Goal: Task Accomplishment & Management: Use online tool/utility

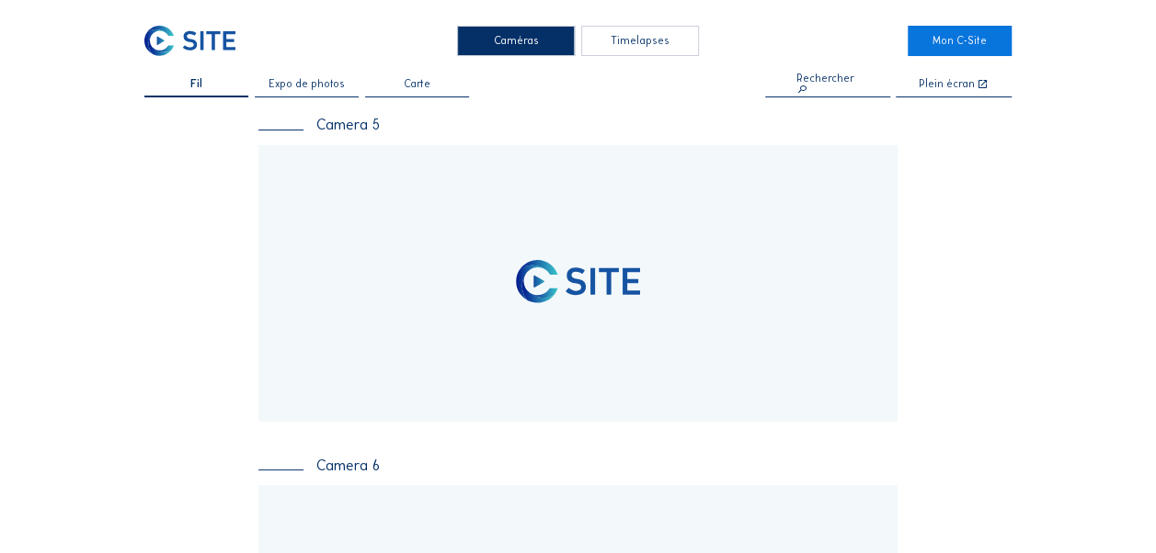
click at [636, 37] on div "Timelapses" at bounding box center [640, 41] width 118 height 30
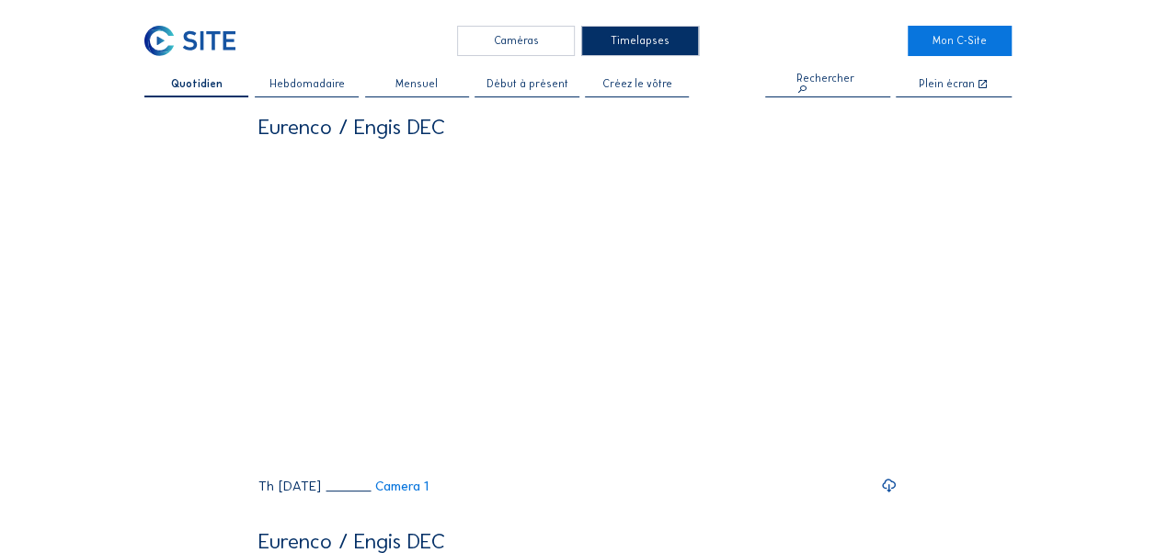
click at [557, 48] on div "Caméras" at bounding box center [516, 41] width 118 height 30
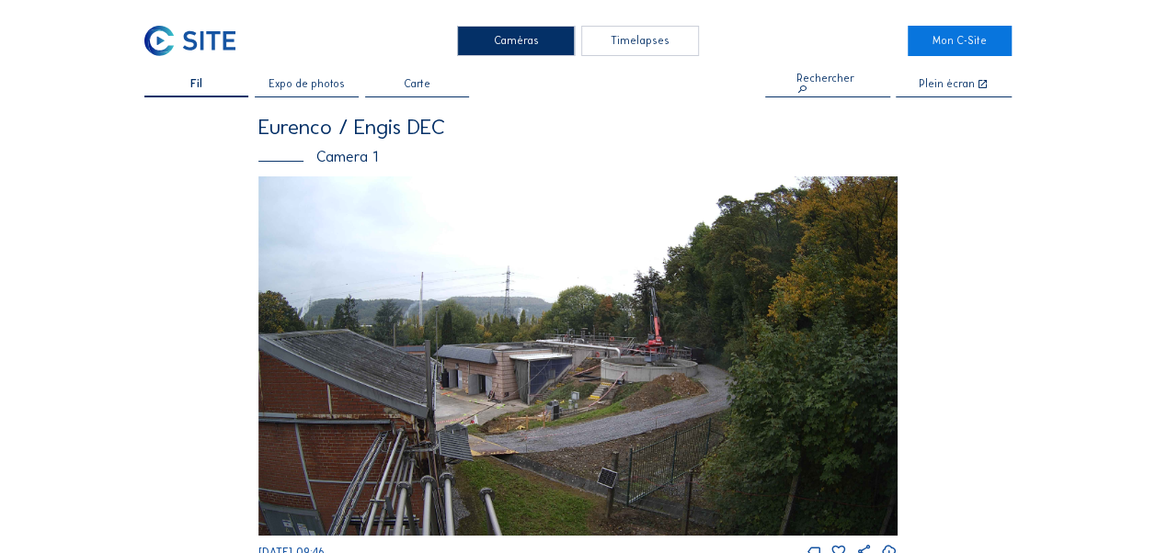
click at [659, 42] on div "Timelapses" at bounding box center [640, 41] width 118 height 30
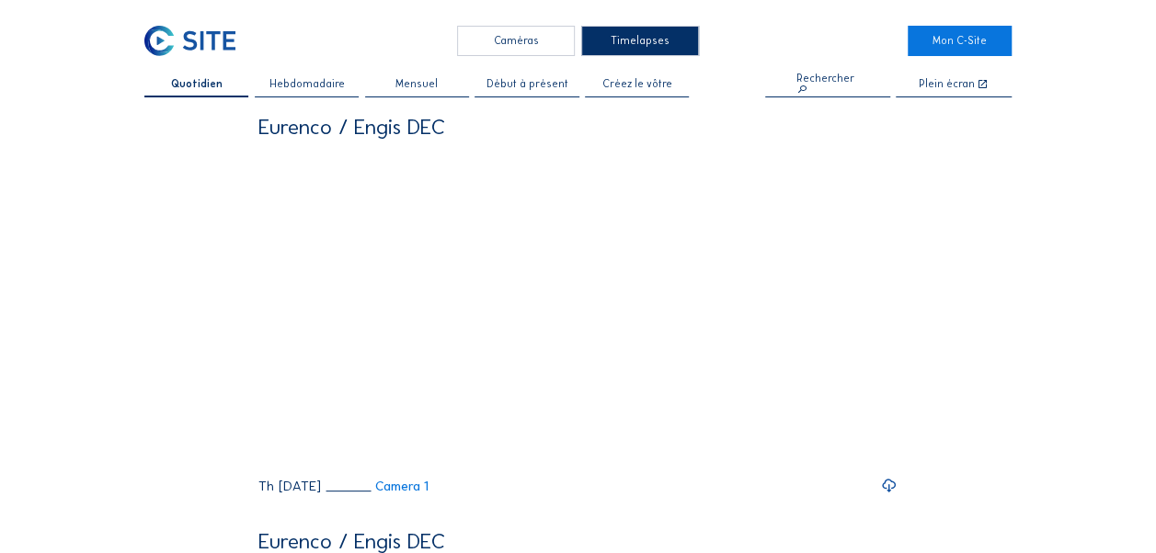
click at [608, 83] on div "Créez le vôtre" at bounding box center [637, 88] width 104 height 18
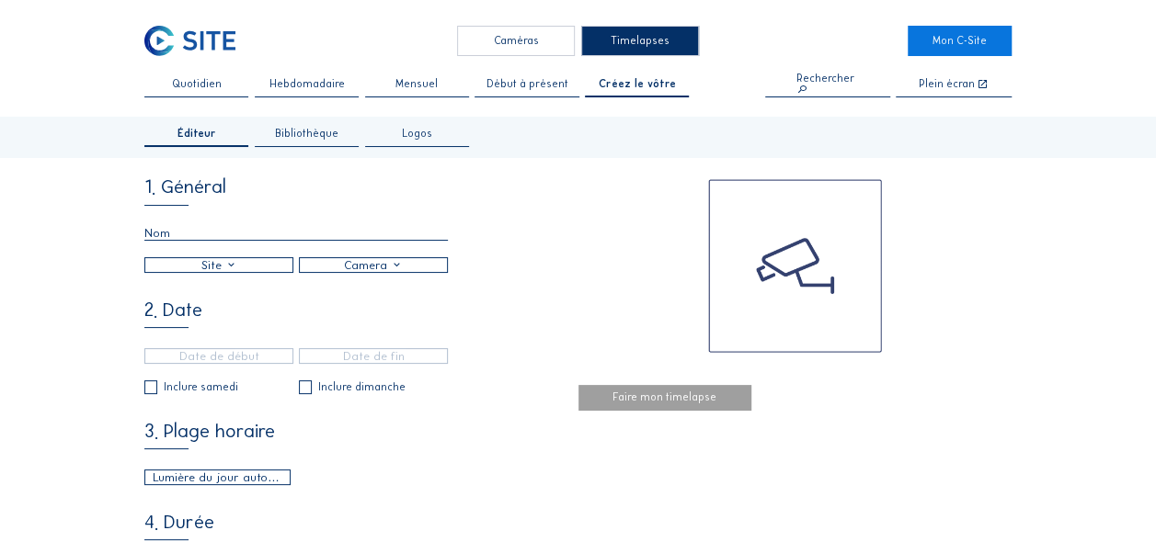
click at [267, 268] on div at bounding box center [218, 265] width 147 height 14
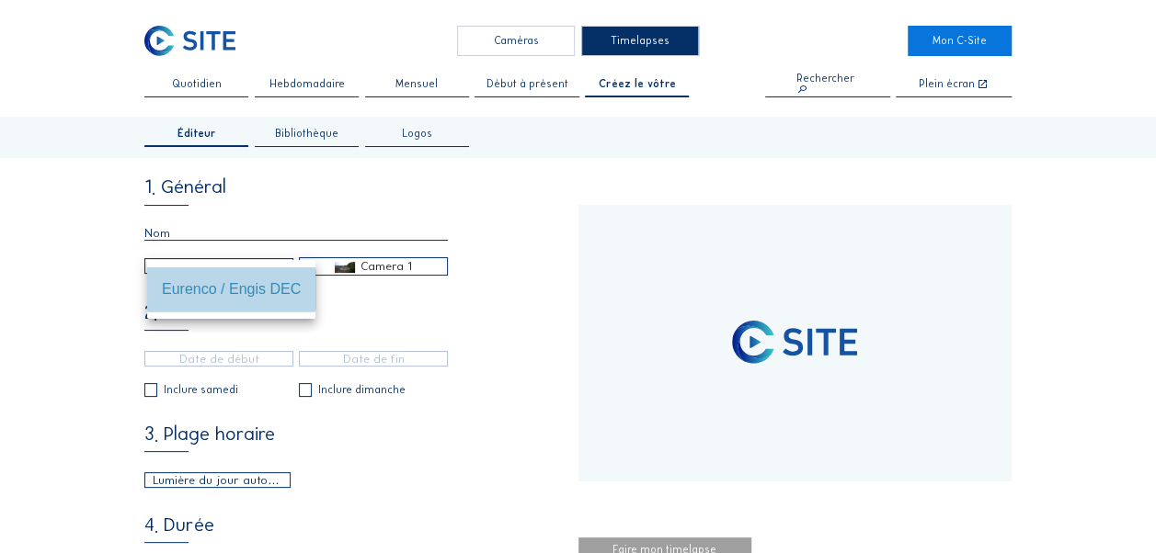
click at [248, 295] on div "Eurenco / Engis DEC" at bounding box center [231, 288] width 139 height 17
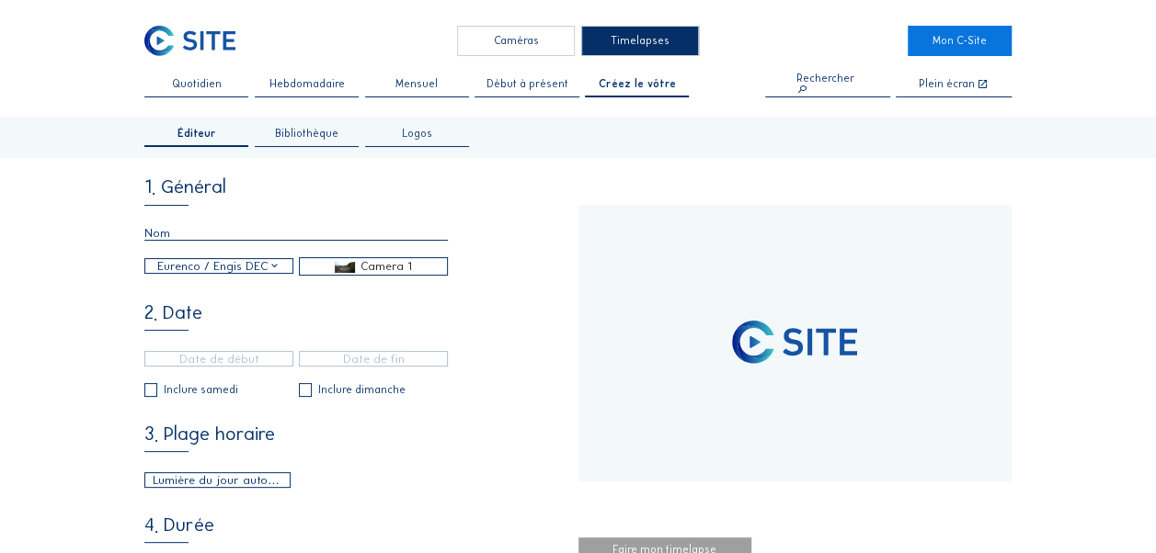
click at [371, 268] on div "Camera 1" at bounding box center [385, 266] width 51 height 17
type input "[DATE] 09:46"
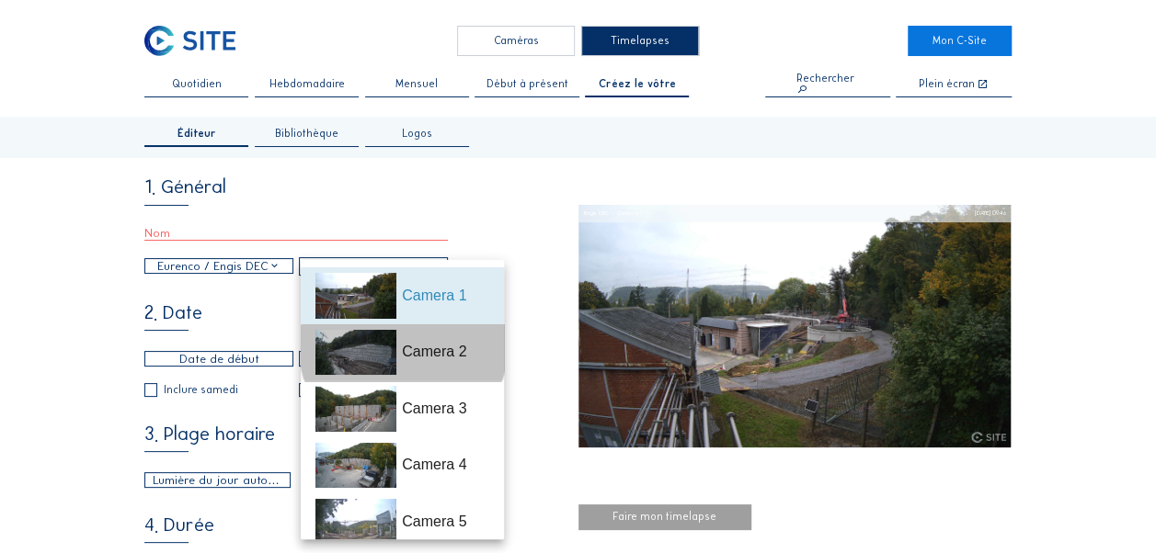
click at [414, 348] on div "Camera 2" at bounding box center [445, 352] width 86 height 22
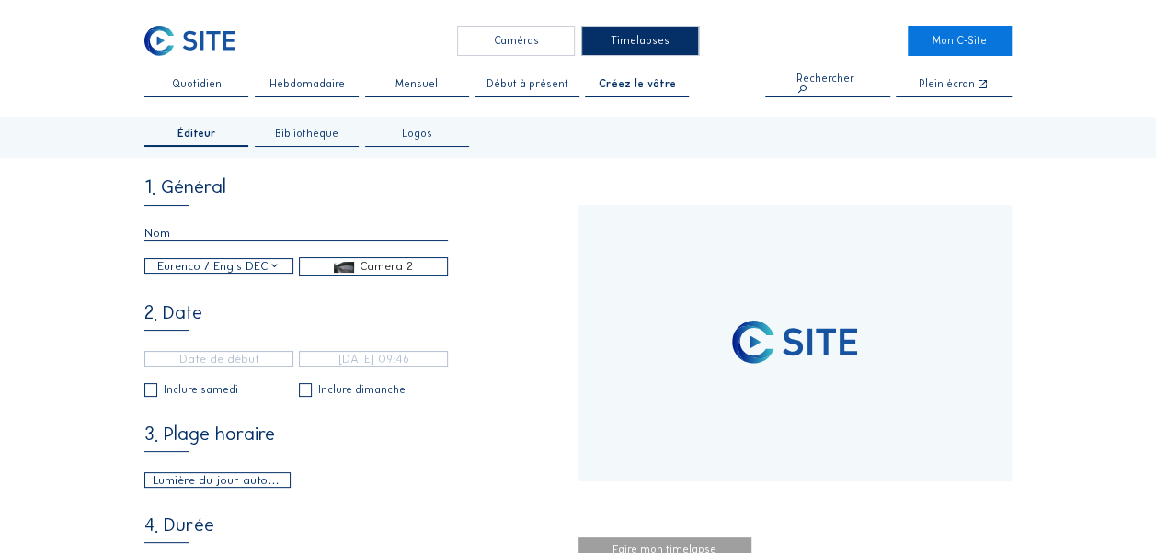
type input "[DATE] 11:20"
type input "10/10/2025 09:41"
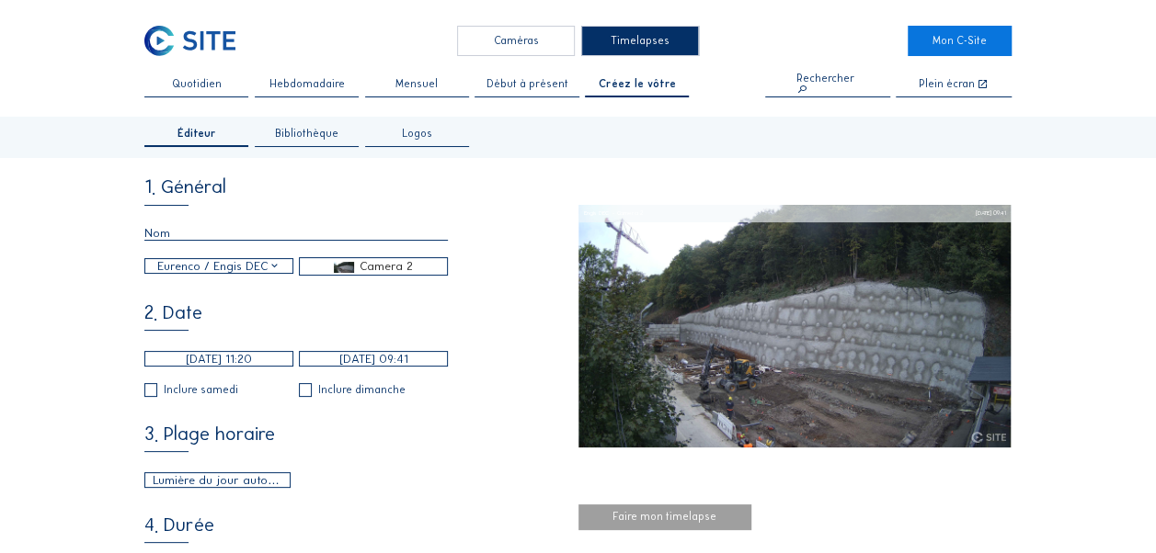
click at [221, 366] on input "[DATE] 11:20" at bounding box center [218, 359] width 149 height 16
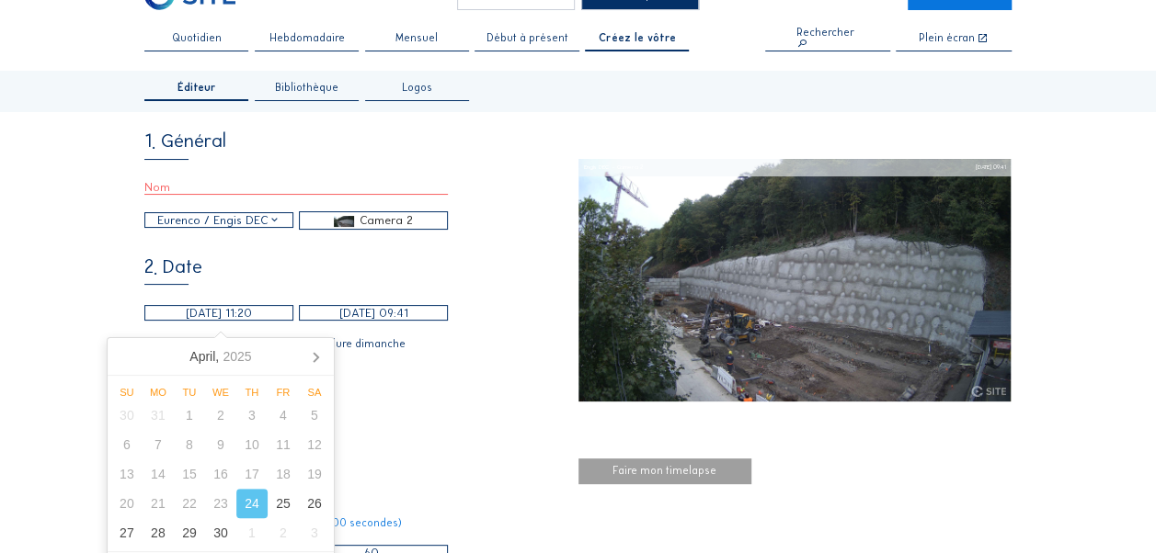
scroll to position [184, 0]
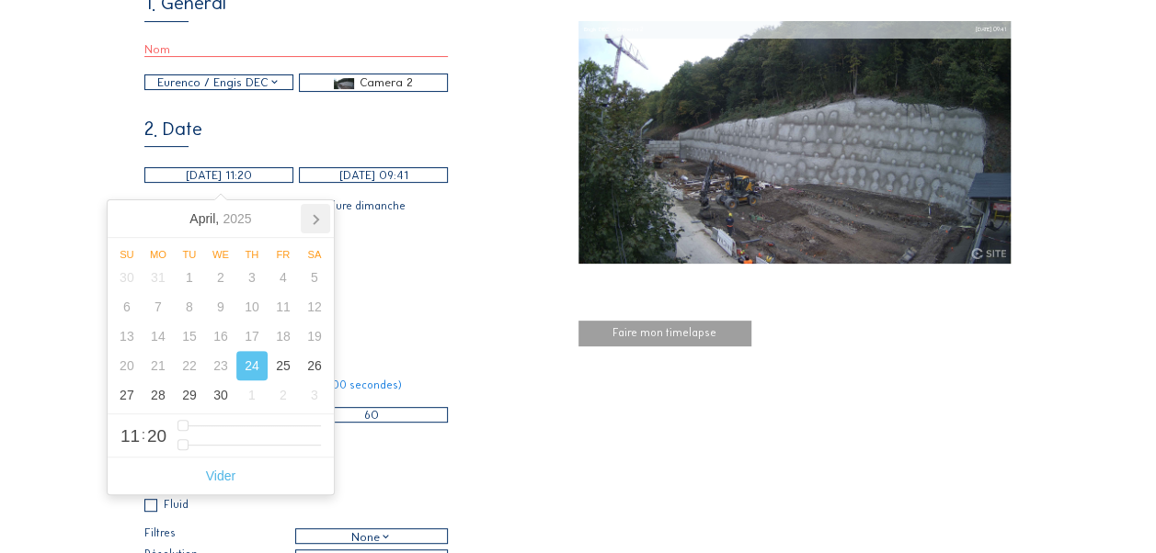
click at [313, 221] on icon at bounding box center [315, 218] width 29 height 29
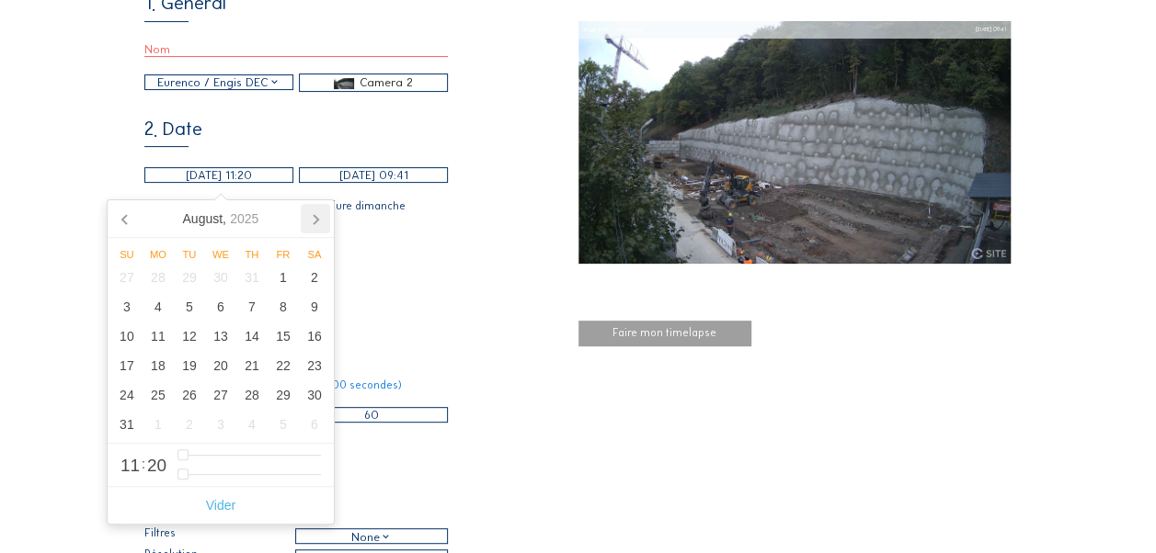
click at [313, 221] on icon at bounding box center [315, 218] width 29 height 29
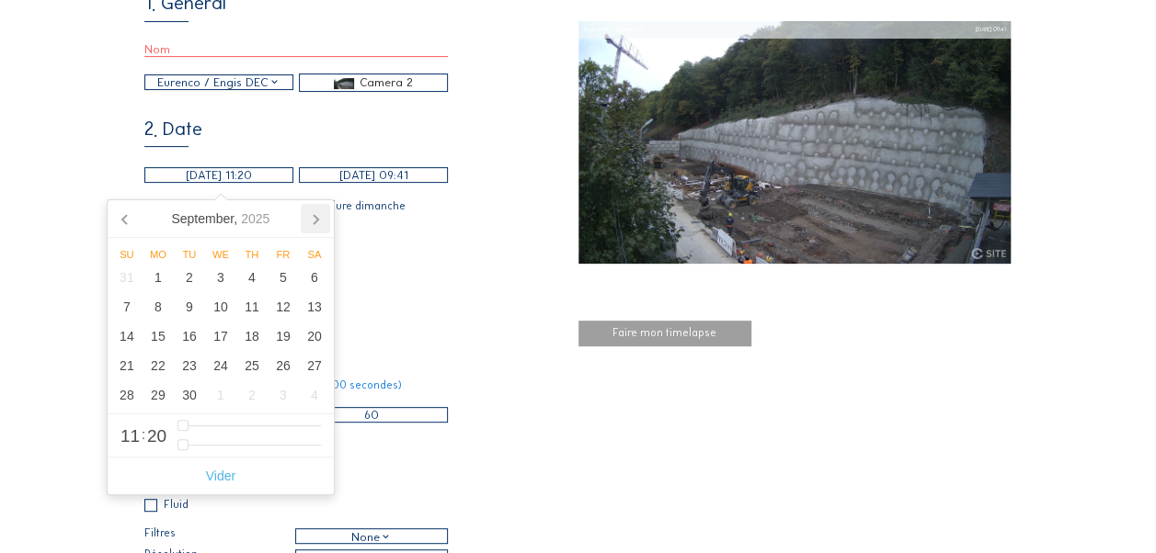
click at [313, 221] on icon at bounding box center [315, 218] width 29 height 29
click at [154, 310] on div "6" at bounding box center [157, 306] width 31 height 29
type input "[DATE] 11:20"
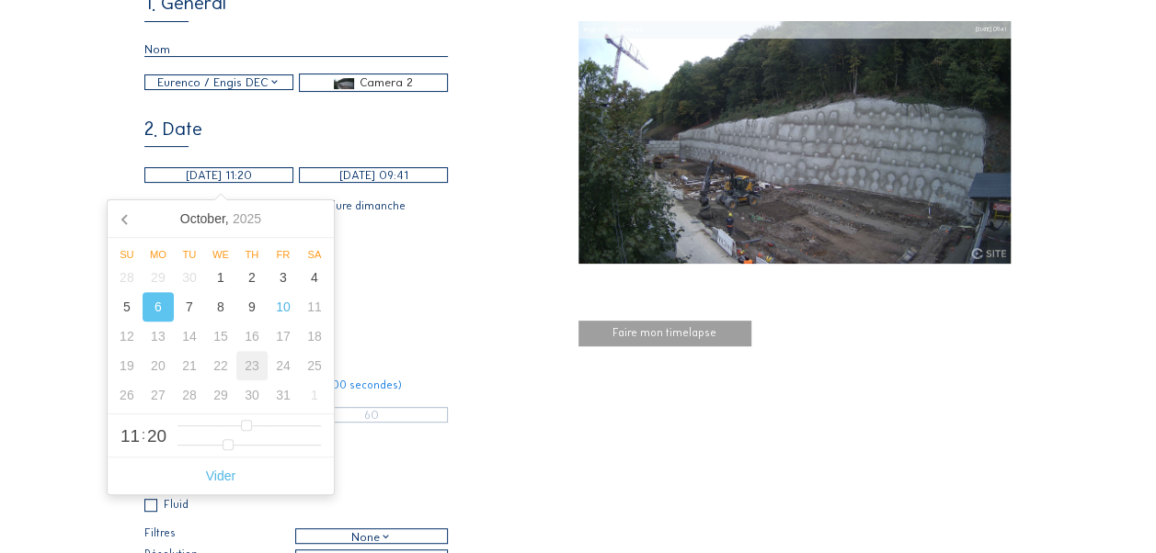
type input "0"
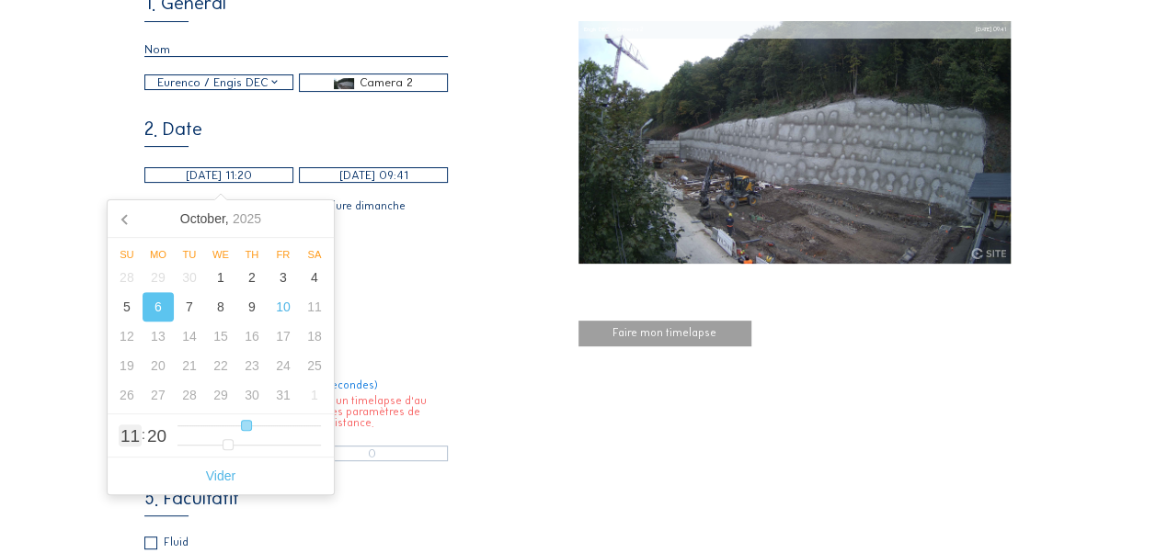
type input "[DATE] 10:20"
type input "10"
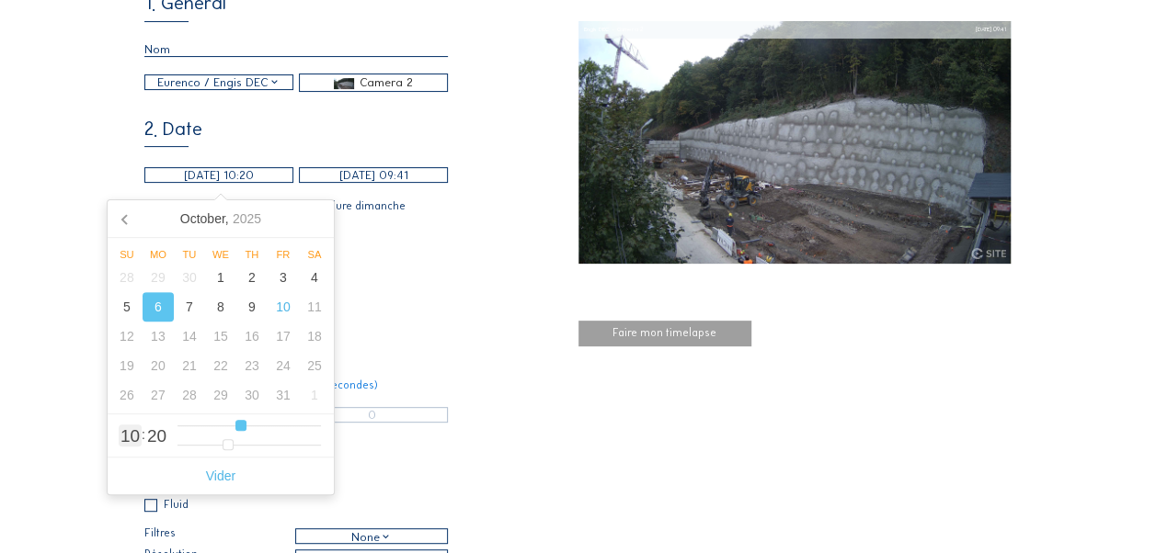
type input "[DATE] 09:20"
type input "9"
type input "[DATE] 08:20"
type input "8"
type input "[DATE] 07:20"
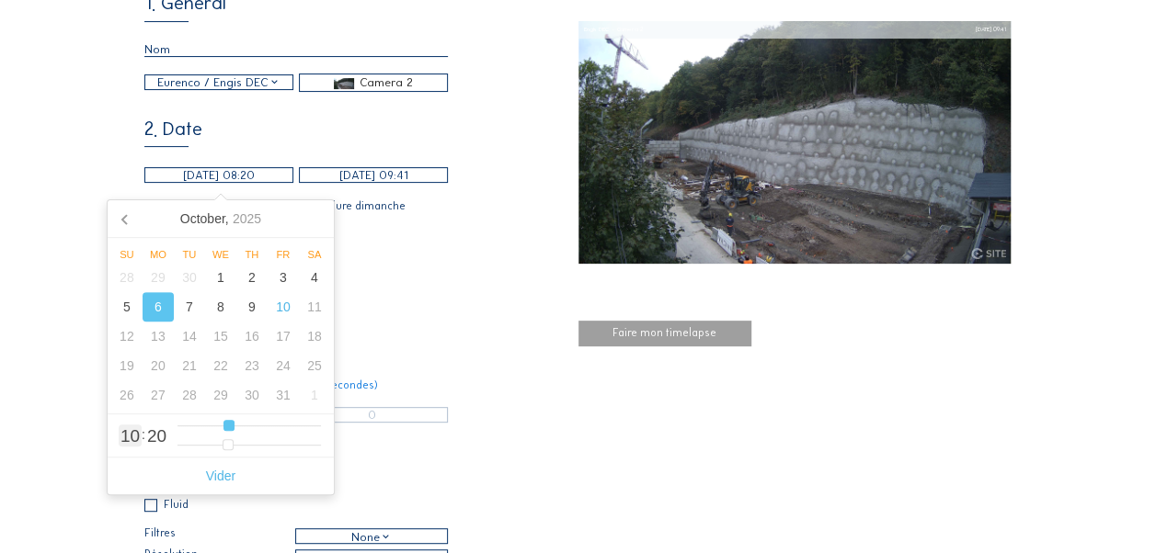
type input "7"
type input "[DATE] 06:20"
type input "6"
type input "[DATE] 05:20"
type input "5"
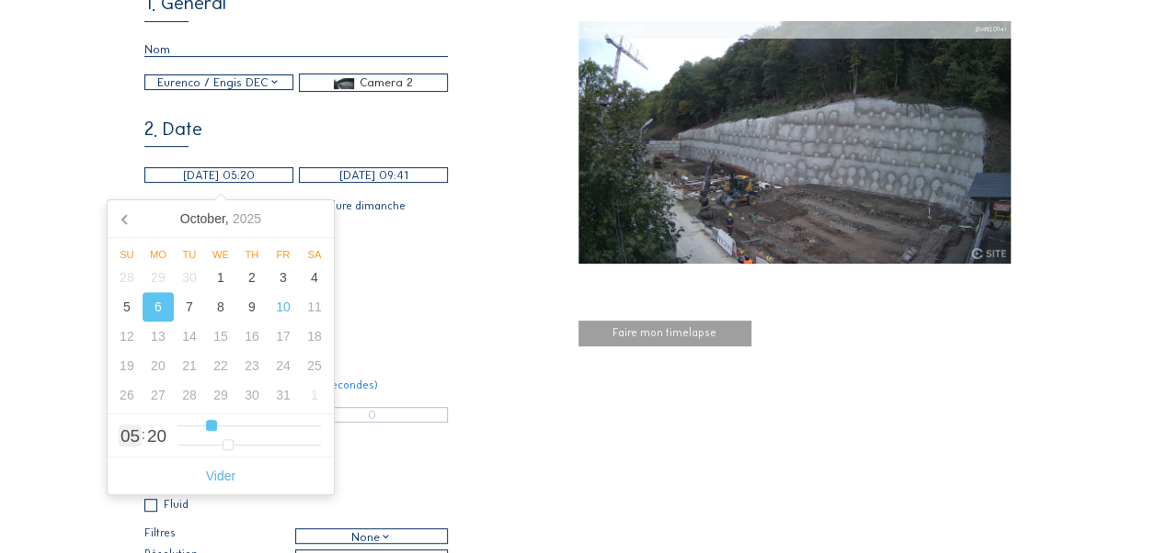
type input "[DATE] 06:20"
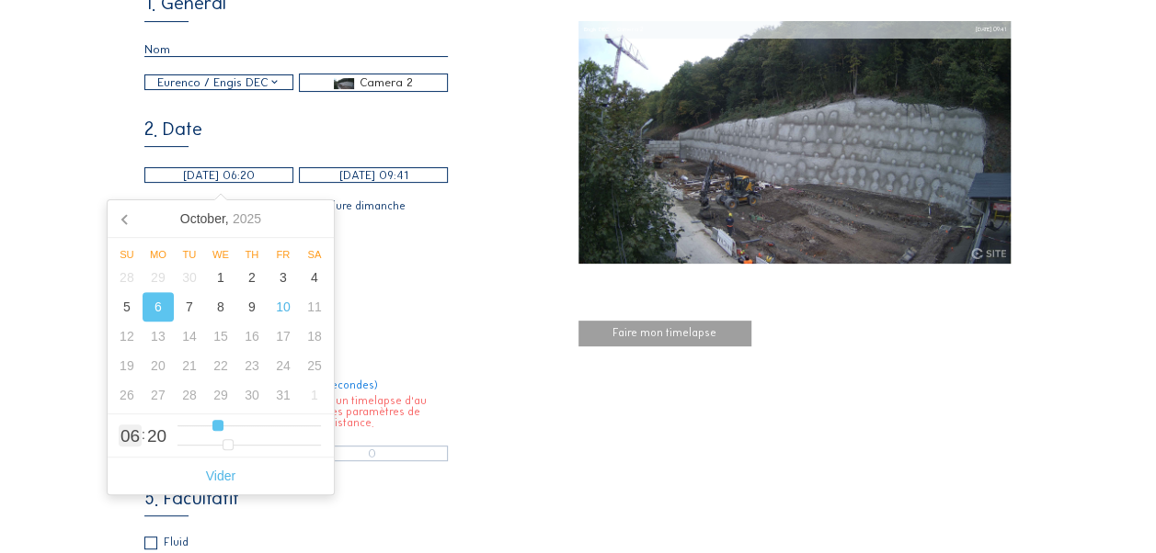
drag, startPoint x: 239, startPoint y: 427, endPoint x: 215, endPoint y: 429, distance: 24.0
type input "6"
click at [215, 429] on input "range" at bounding box center [248, 426] width 143 height 16
type input "[DATE] 06:16"
type input "16"
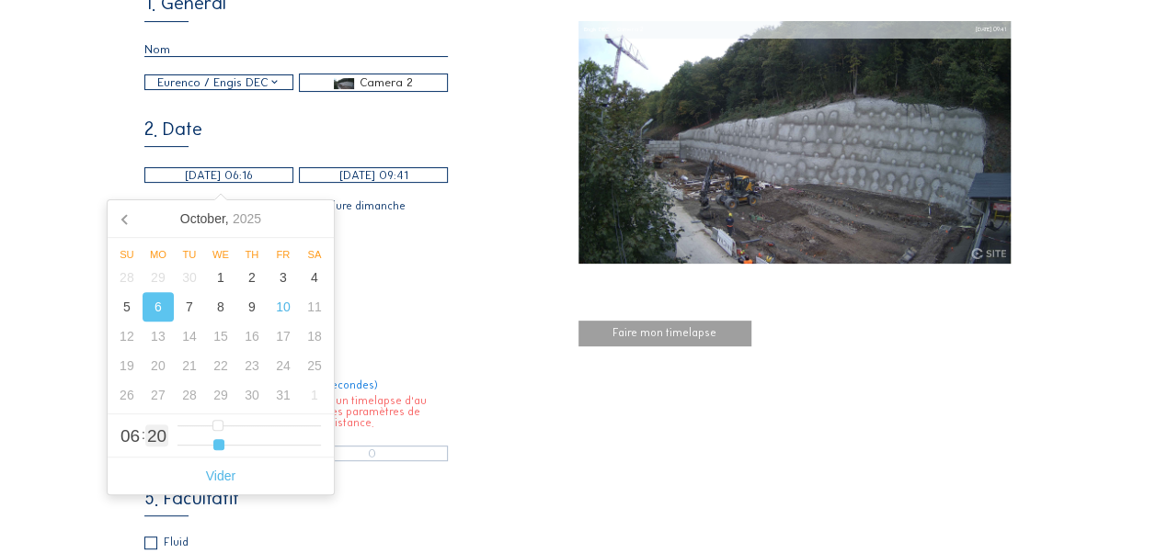
type input "06/10/2025 06:14"
type input "14"
type input "[DATE] 06:12"
type input "12"
type input "[DATE] 06:10"
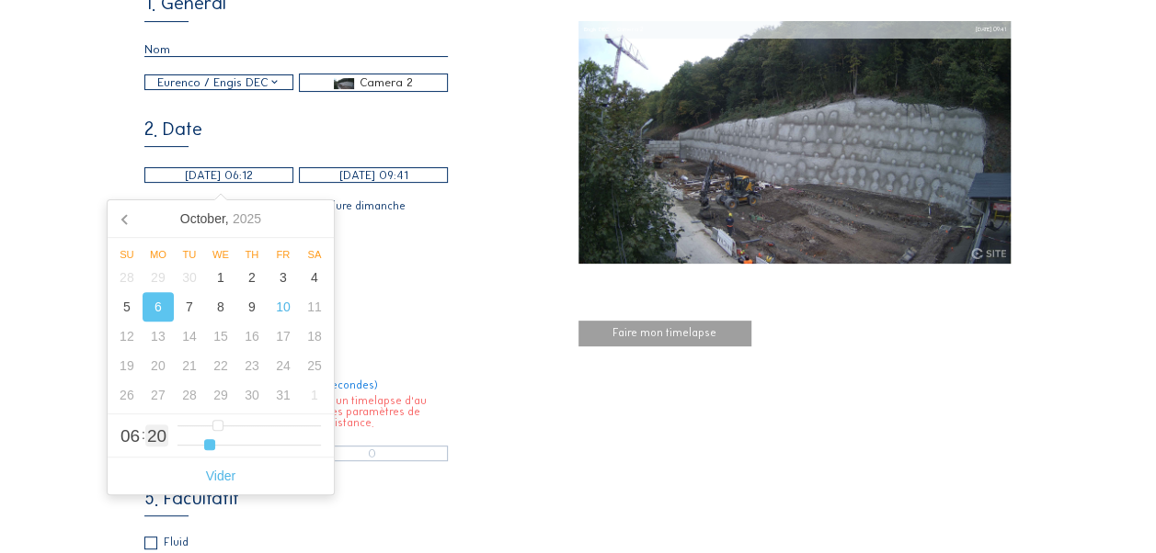
type input "10"
type input "[DATE] 06:09"
type input "9"
type input "[DATE] 06:08"
type input "8"
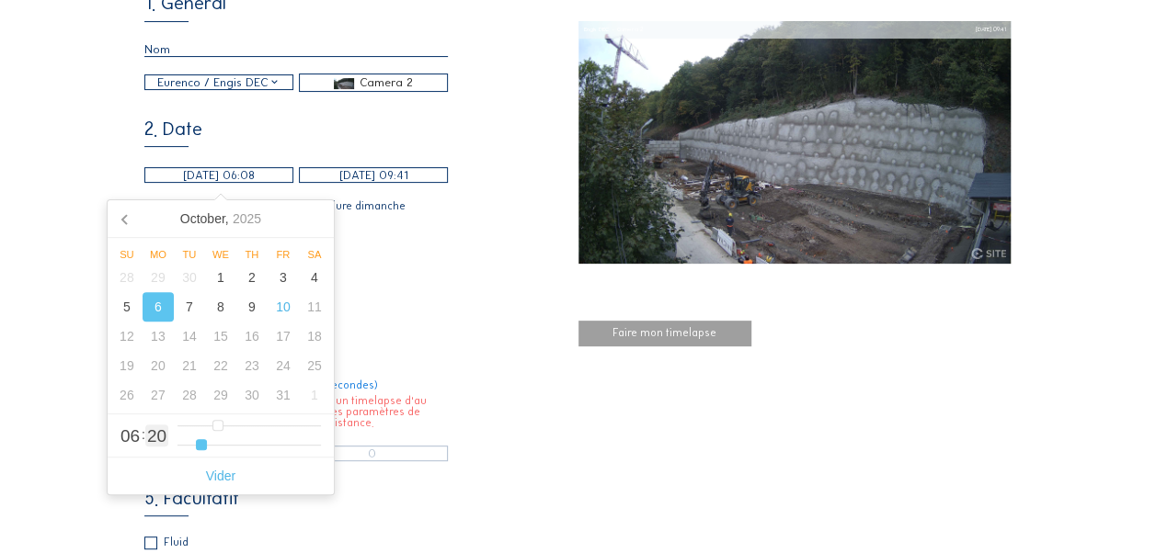
type input "[DATE] 06:07"
type input "7"
type input "[DATE] 06:06"
type input "6"
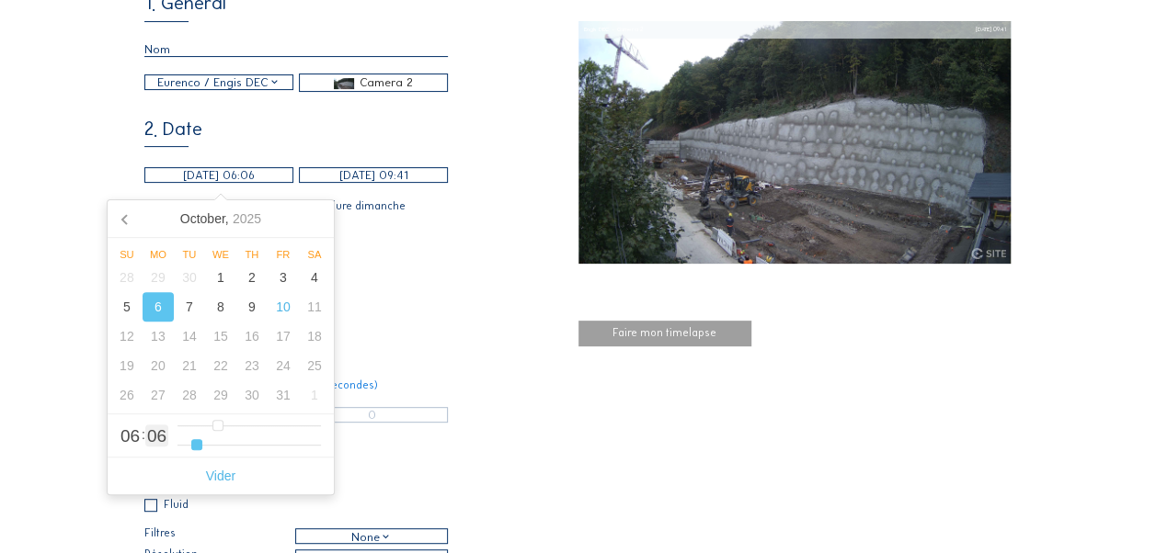
type input "[DATE] 06:05"
type input "5"
type input "[DATE] 06:04"
type input "4"
type input "[DATE] 06:03"
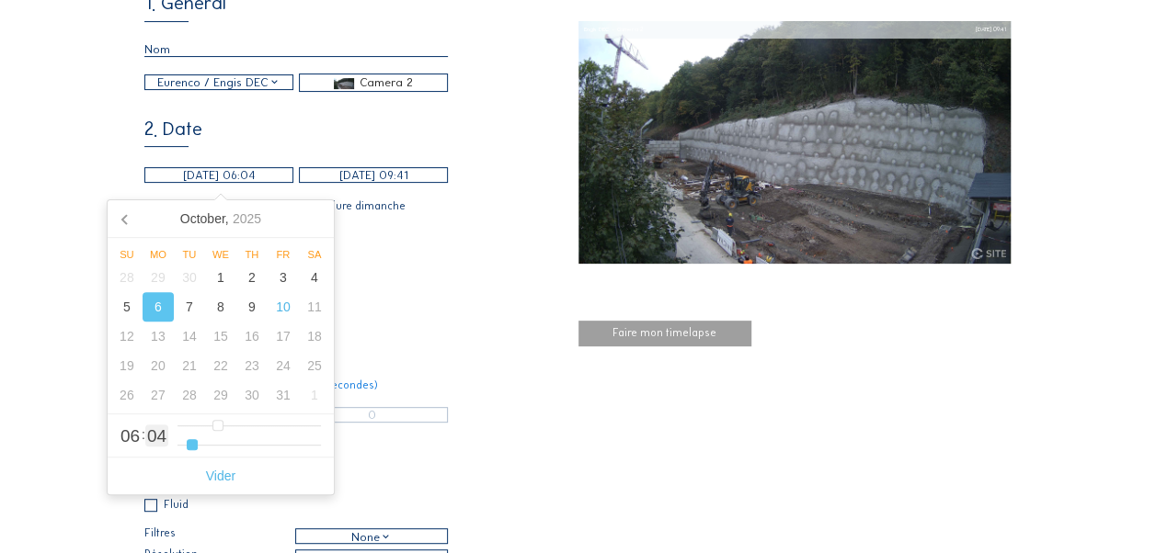
type input "3"
type input "[DATE] 06:02"
type input "2"
type input "06/10/2025 06:01"
type input "1"
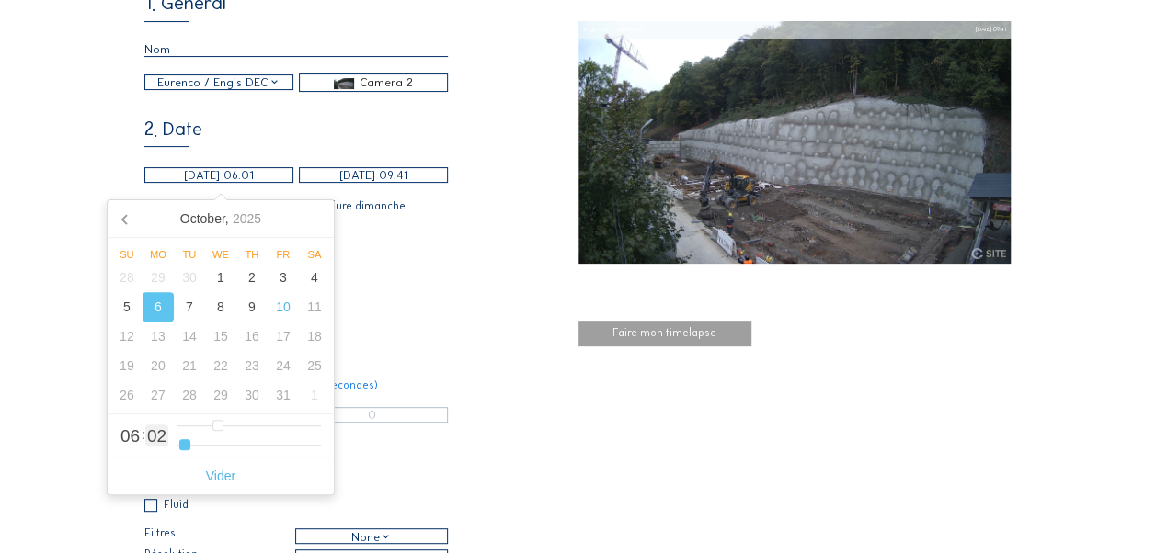
type input "[DATE] 06:00"
drag, startPoint x: 221, startPoint y: 447, endPoint x: 180, endPoint y: 447, distance: 40.4
type input "0"
click at [180, 447] on input "range" at bounding box center [248, 446] width 143 height 16
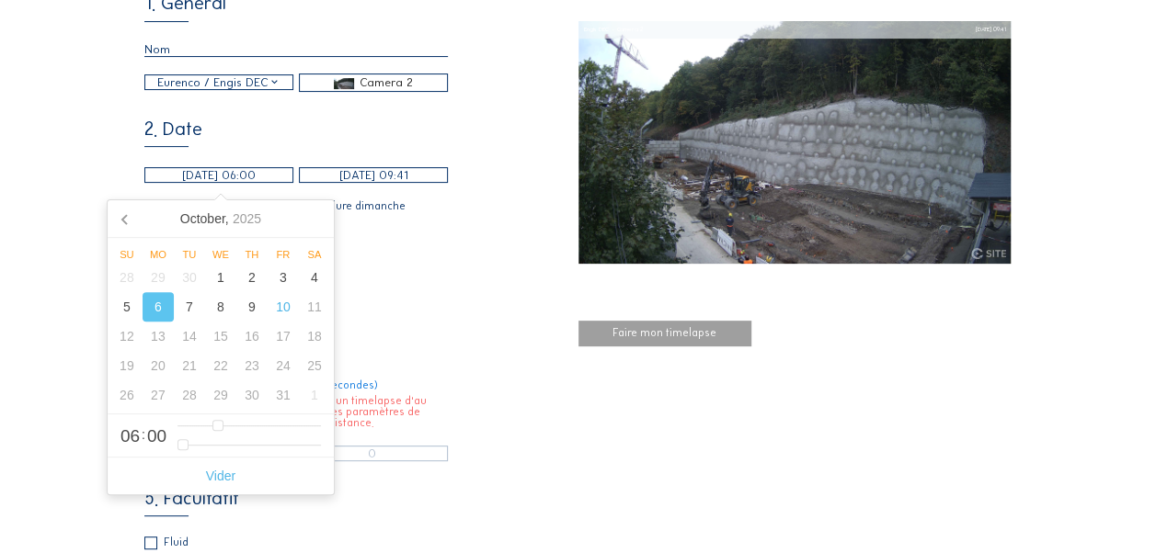
click at [436, 351] on div "4. Durée La durée maximale est 0 minute (0 secondes) l n'y a pas assez d'images…" at bounding box center [360, 396] width 433 height 129
click at [206, 183] on input "[DATE] 06:00" at bounding box center [218, 175] width 149 height 16
click at [368, 268] on div "3. Plage horaire Lumière du jour automatique 06:00 Depuis 18:00 Jusqu'à" at bounding box center [360, 272] width 433 height 63
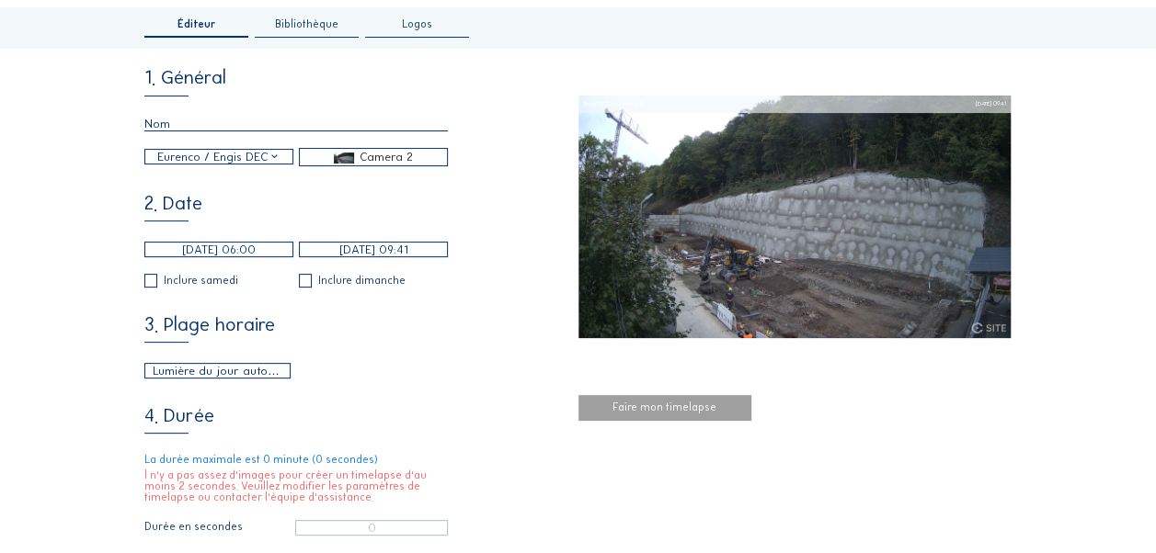
scroll to position [92, 0]
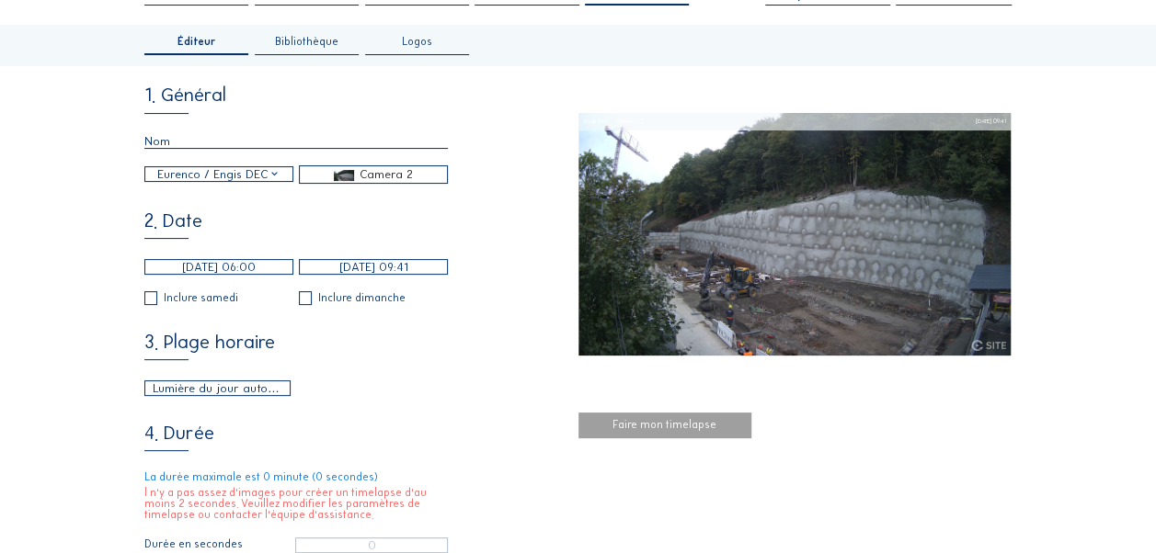
click at [265, 269] on input "[DATE] 06:00" at bounding box center [218, 267] width 149 height 16
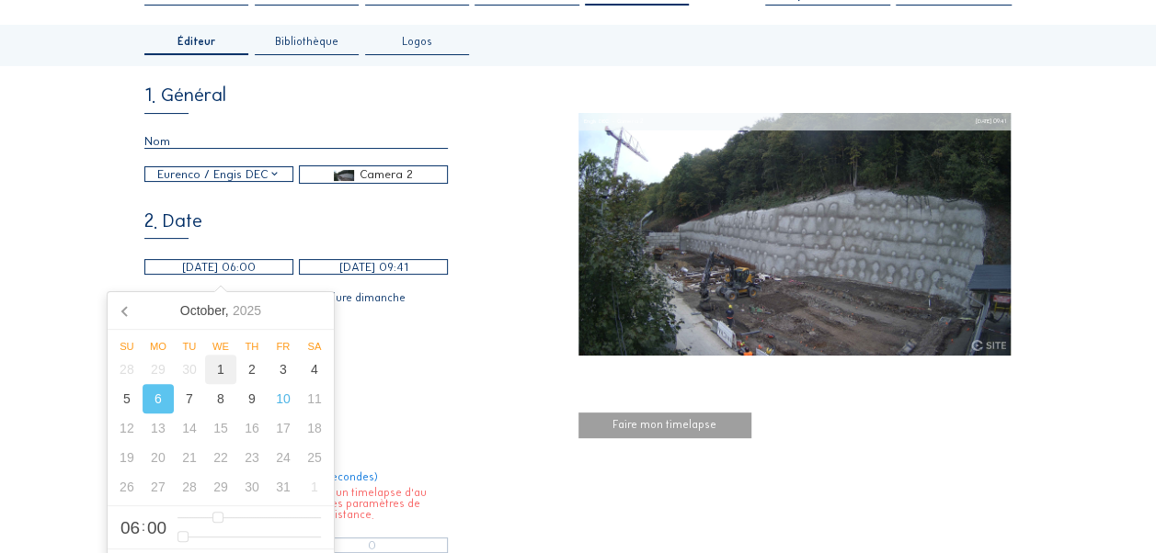
click at [219, 364] on div "1" at bounding box center [220, 369] width 31 height 29
type input "01/10/2025 06:00"
click at [436, 386] on div "Lumière du jour automatique 06:00 Depuis 18:00 Jusqu'à" at bounding box center [295, 389] width 303 height 16
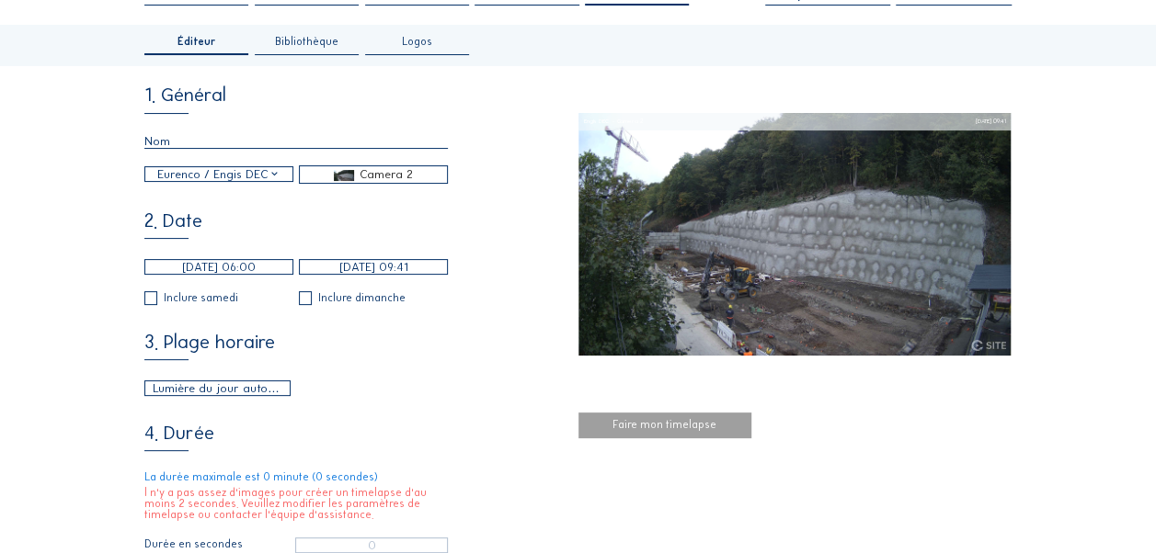
scroll to position [0, 0]
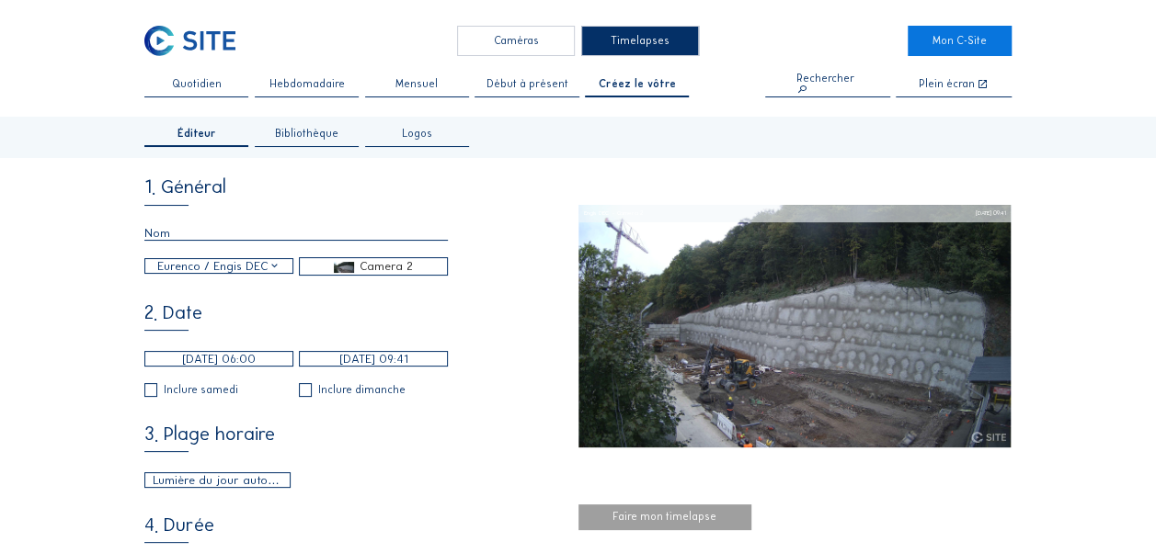
click at [524, 51] on div "Caméras" at bounding box center [516, 41] width 118 height 30
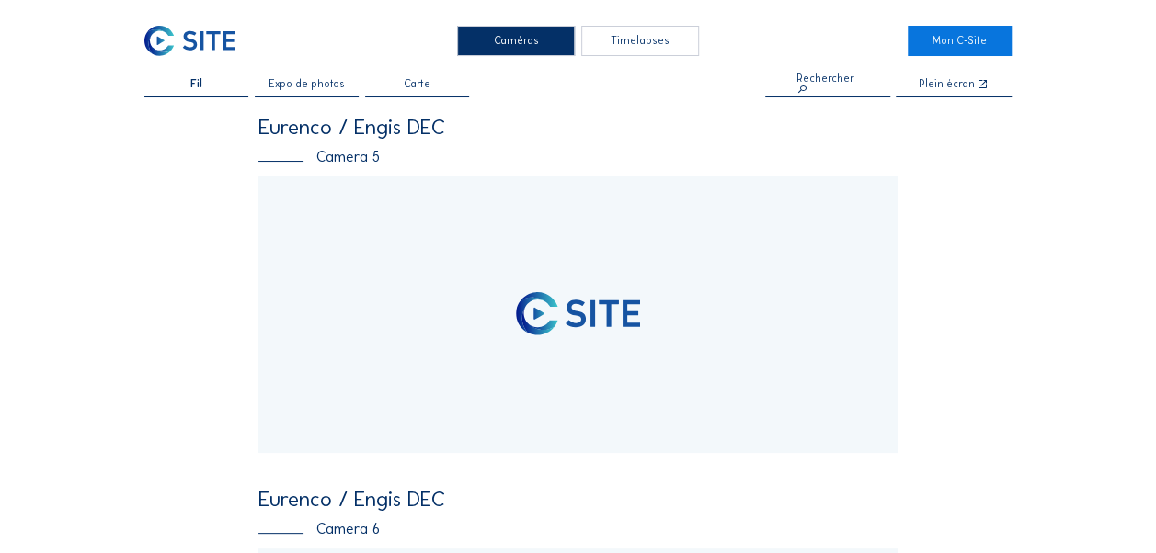
click at [320, 88] on span "Expo de photos" at bounding box center [306, 84] width 76 height 11
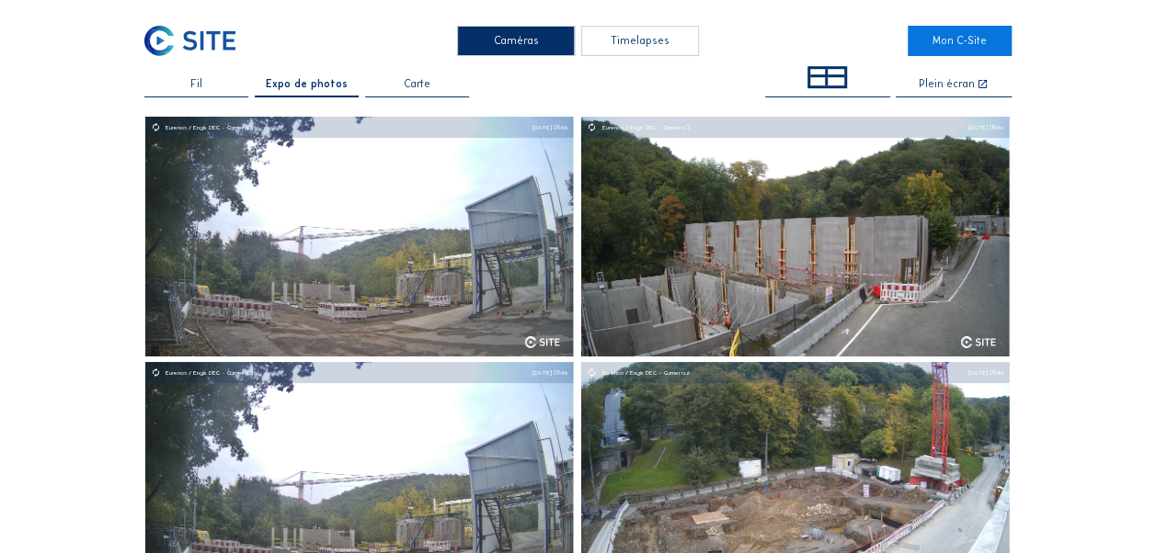
click at [198, 81] on span "Fil" at bounding box center [196, 84] width 12 height 11
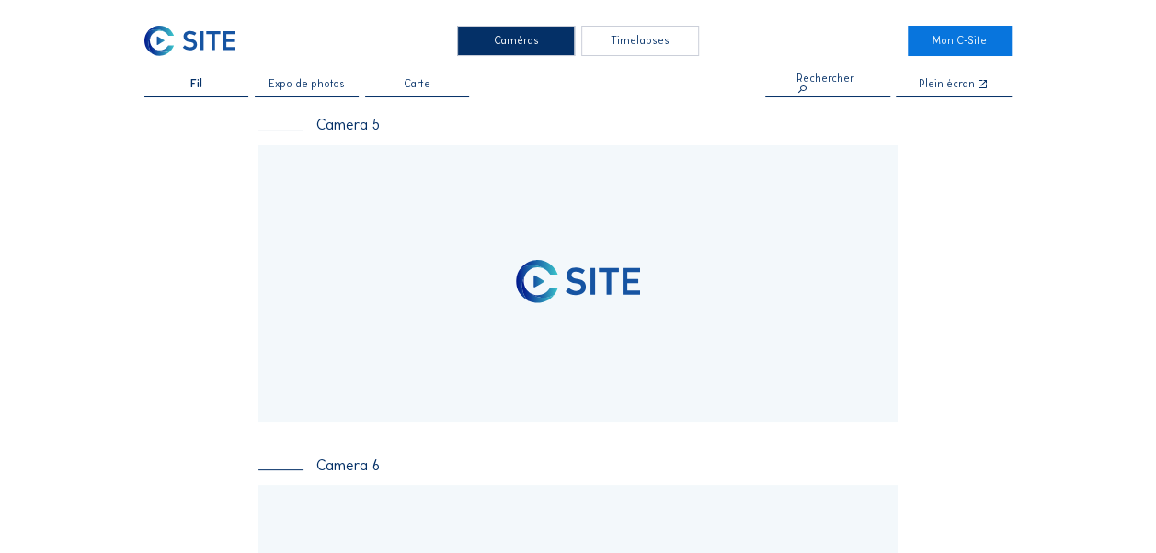
click at [345, 85] on span "Expo de photos" at bounding box center [306, 84] width 76 height 11
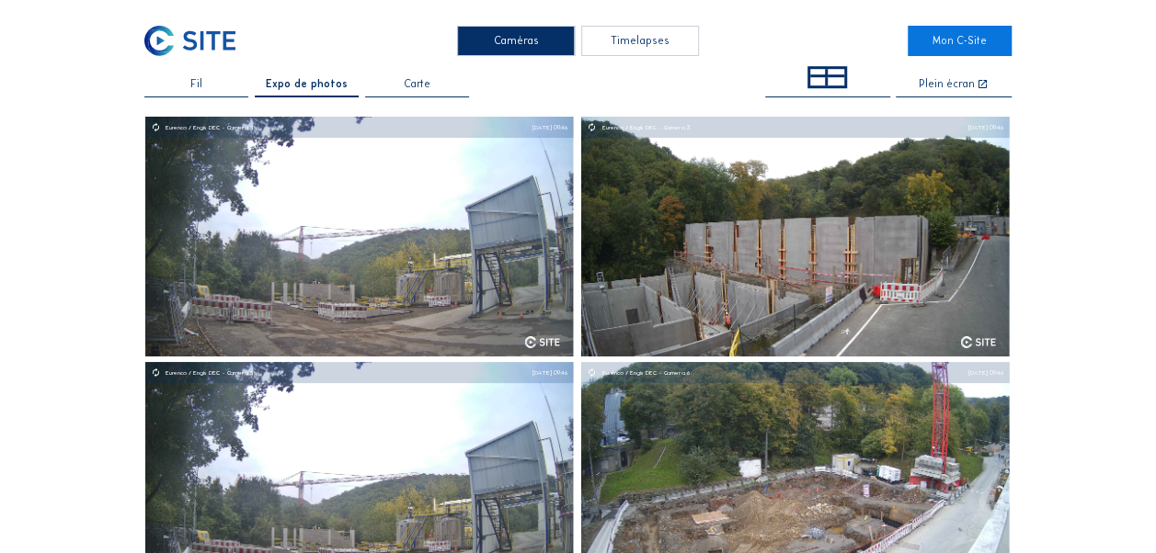
click at [206, 81] on div "Fil" at bounding box center [196, 88] width 104 height 18
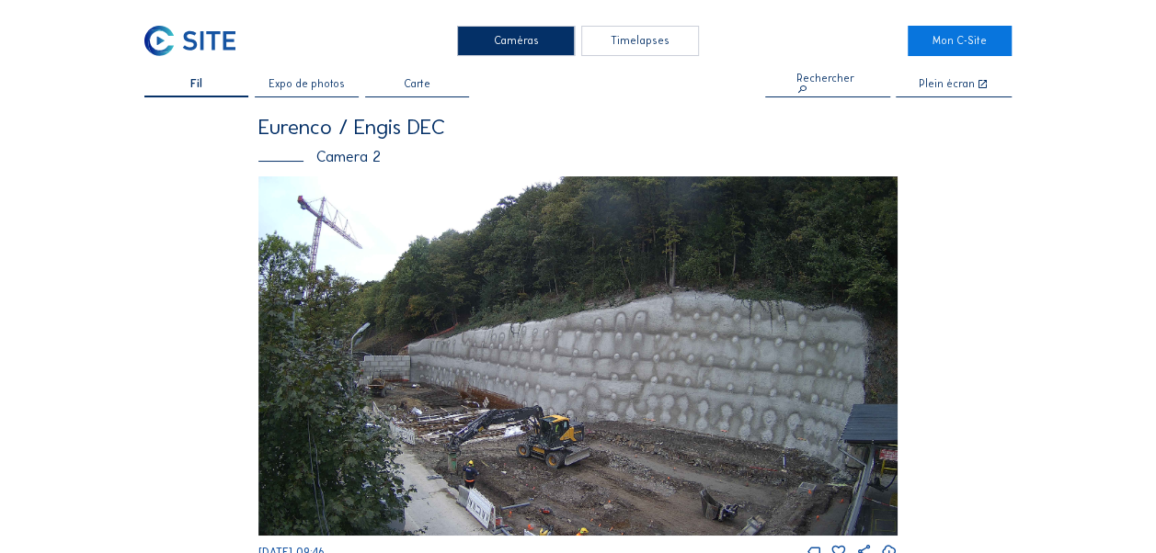
click at [513, 322] on img at bounding box center [577, 356] width 639 height 359
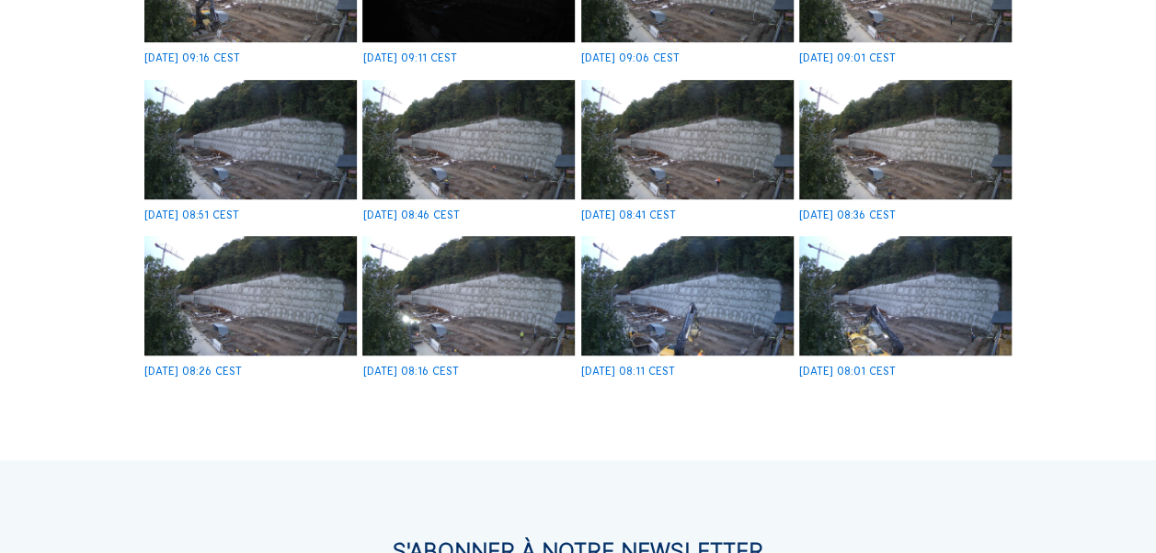
scroll to position [460, 0]
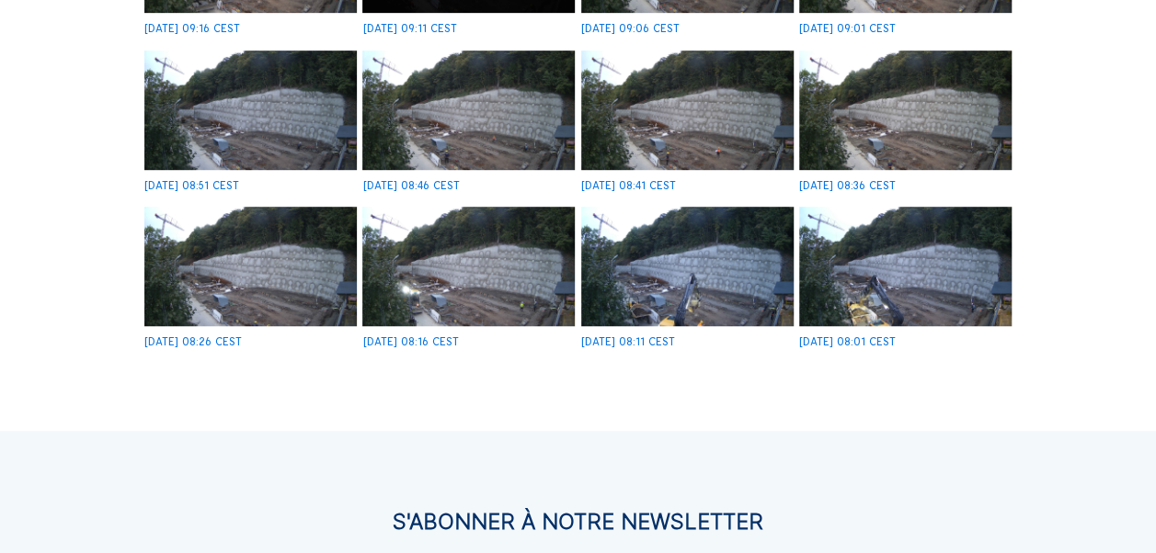
click at [682, 276] on img at bounding box center [687, 267] width 212 height 120
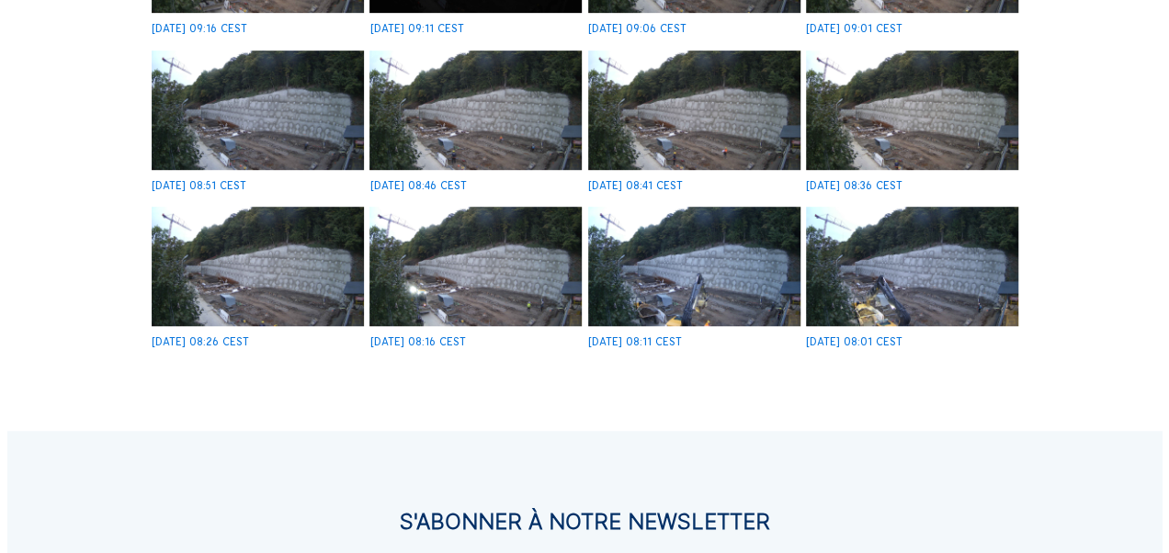
scroll to position [461, 0]
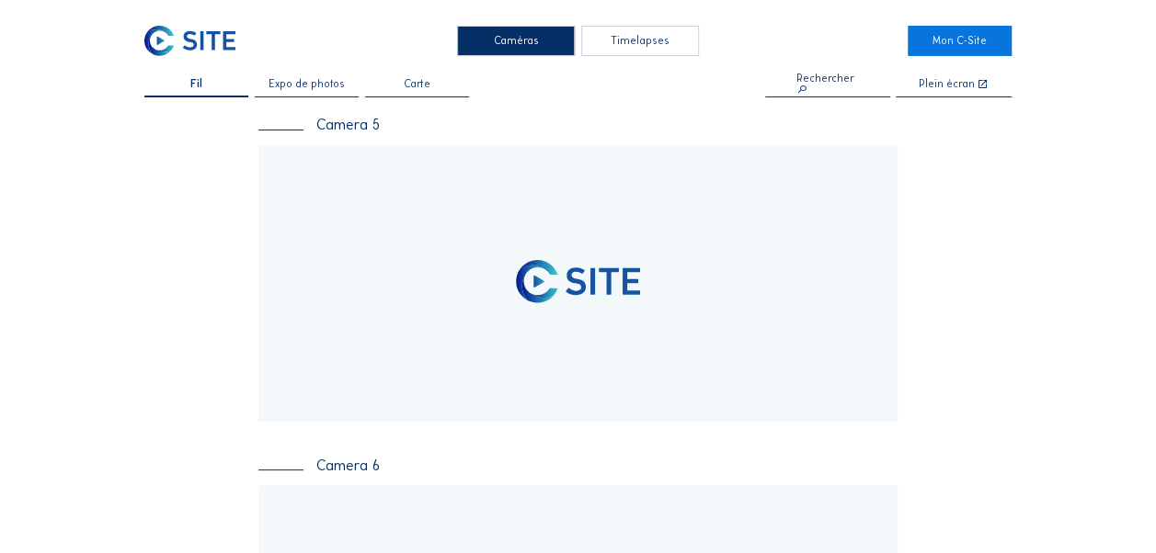
click at [621, 42] on div "Timelapses" at bounding box center [640, 41] width 118 height 30
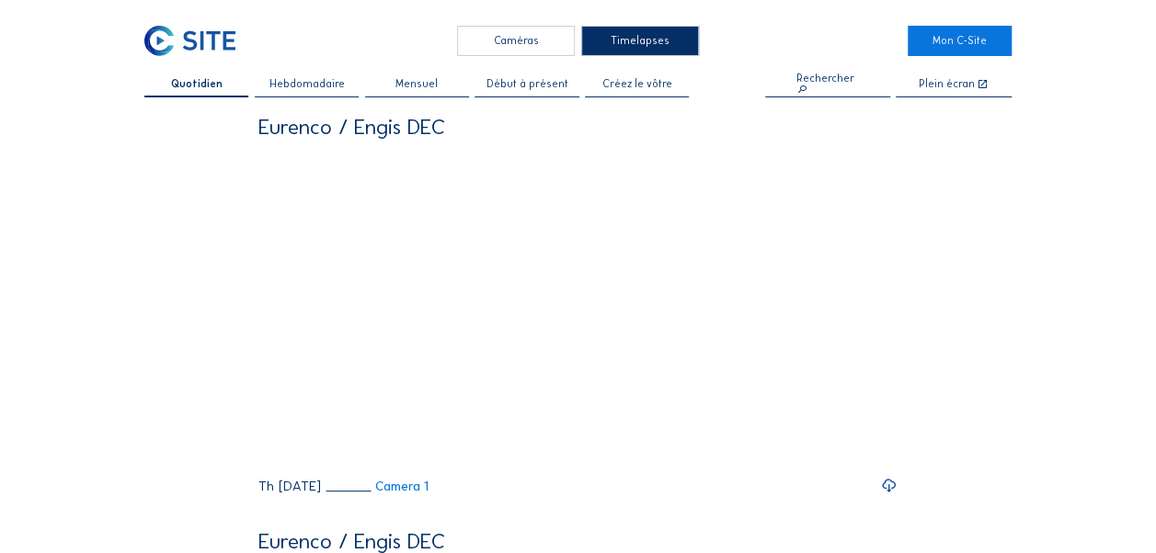
click at [316, 89] on span "Hebdomadaire" at bounding box center [305, 84] width 75 height 11
click at [421, 80] on span "Mensuel" at bounding box center [416, 84] width 42 height 11
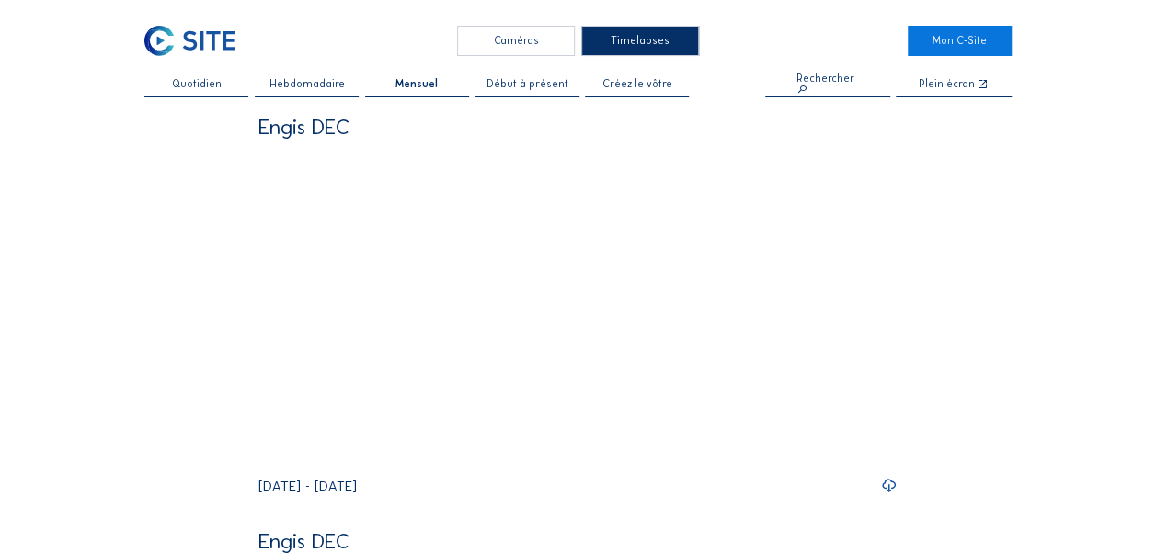
click at [320, 85] on span "Hebdomadaire" at bounding box center [305, 84] width 75 height 11
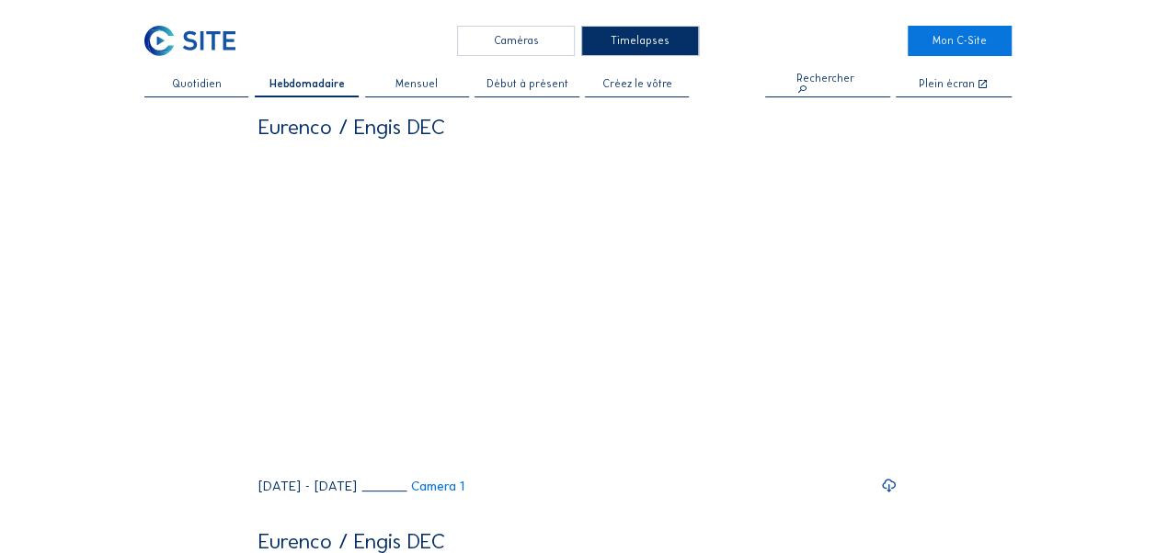
click at [632, 85] on span "Créez le vôtre" at bounding box center [637, 84] width 70 height 11
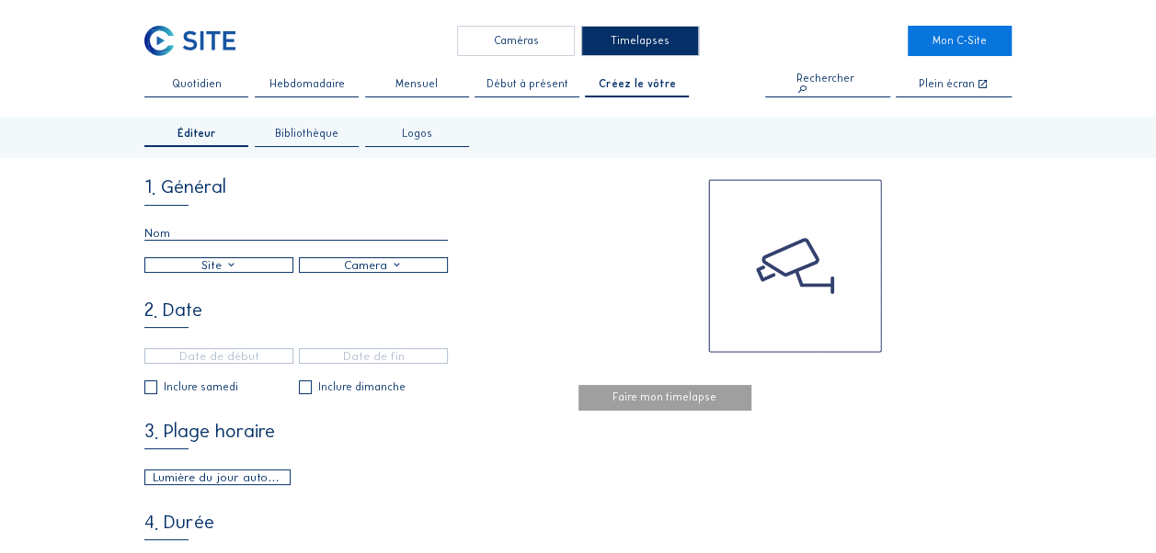
click at [267, 272] on div at bounding box center [218, 265] width 147 height 14
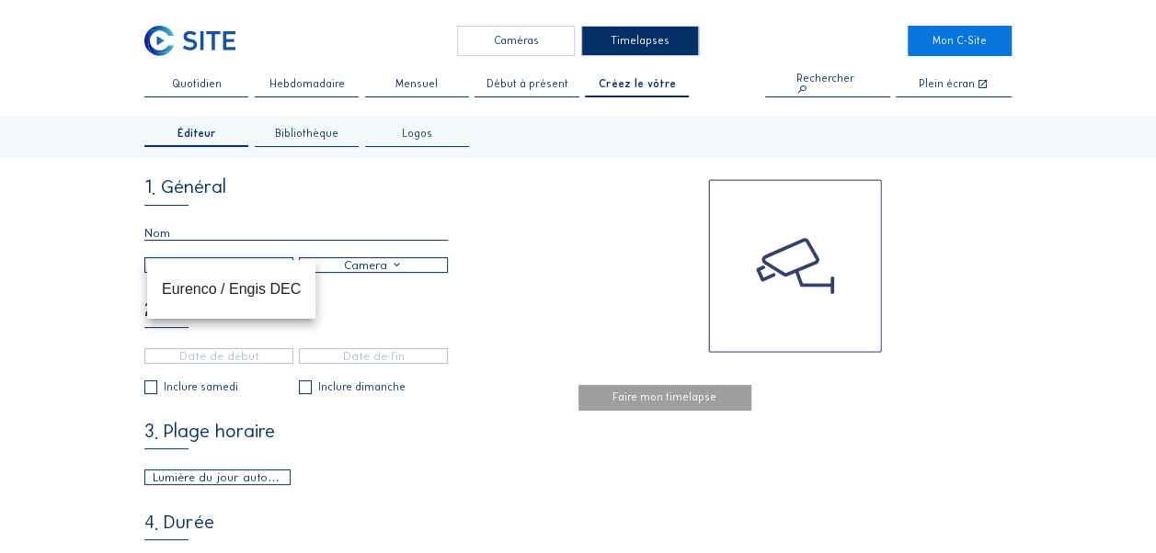
drag, startPoint x: 260, startPoint y: 294, endPoint x: 274, endPoint y: 292, distance: 13.9
click at [260, 294] on div "Eurenco / Engis DEC" at bounding box center [231, 288] width 139 height 17
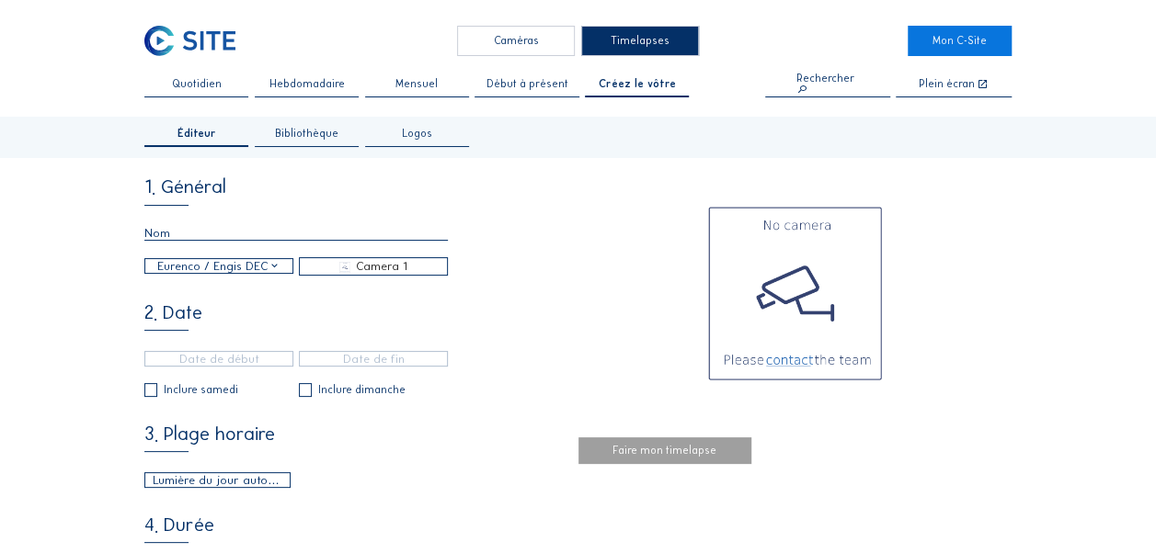
click at [382, 267] on div "Camera 1" at bounding box center [381, 266] width 51 height 17
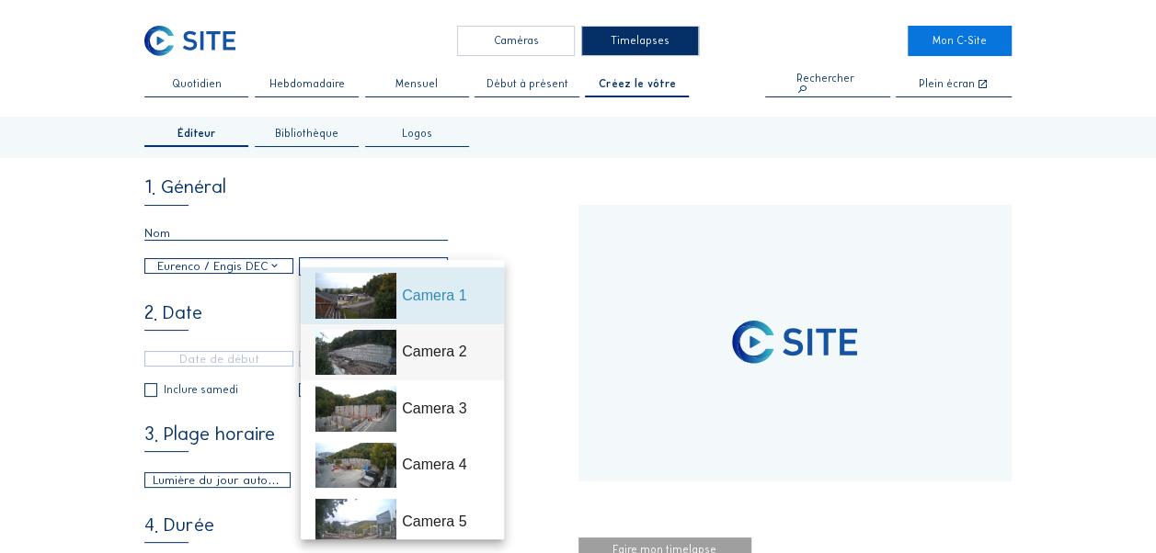
type input "[DATE] 09:51"
click at [395, 329] on div "Camera 2" at bounding box center [402, 353] width 174 height 57
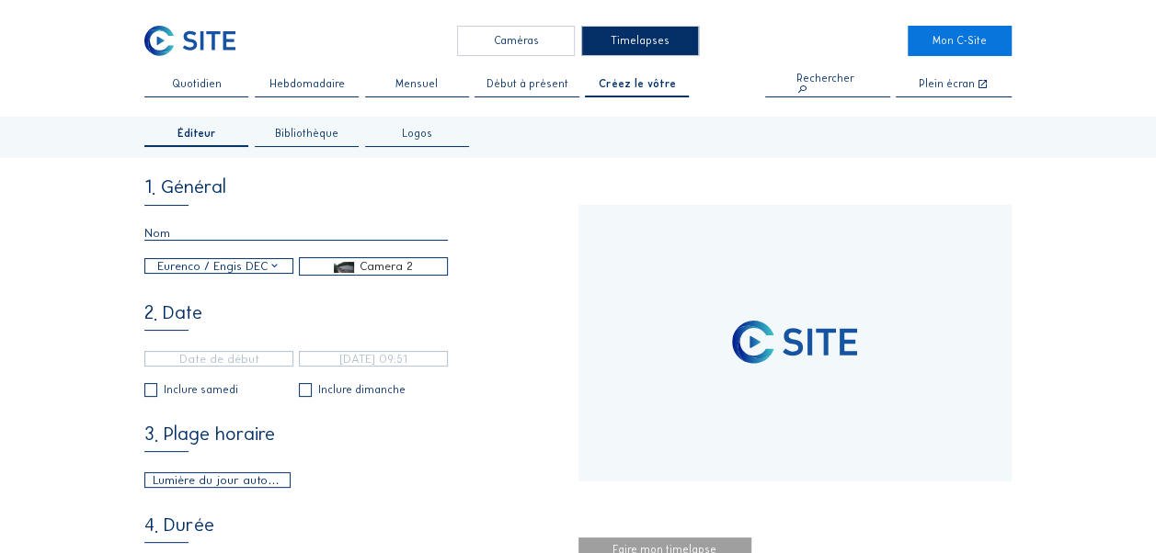
type input "[DATE] 11:20"
type input "[DATE] 09:46"
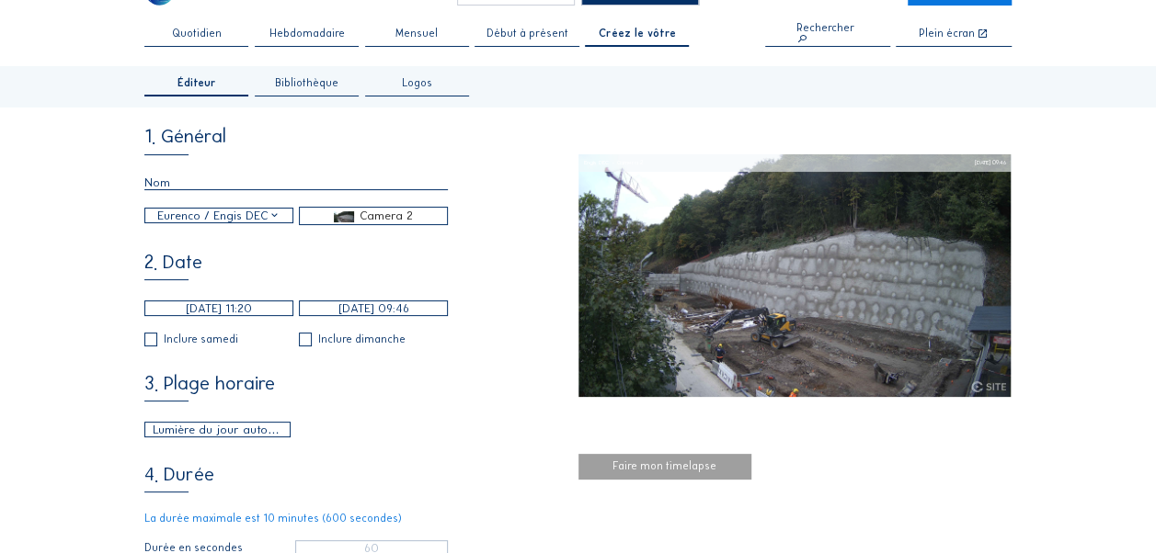
scroll to position [92, 0]
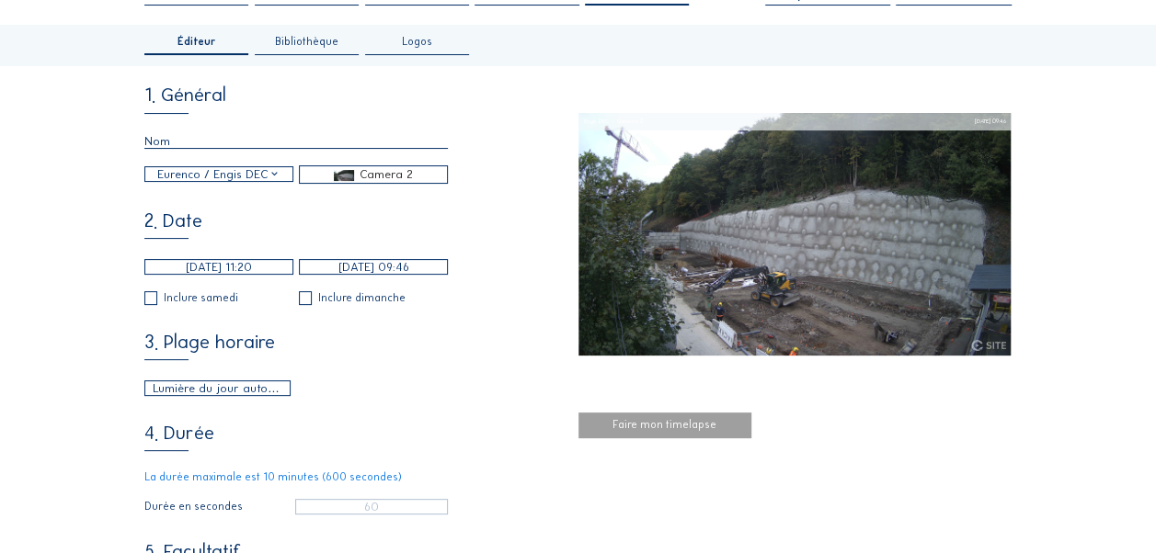
click at [264, 275] on input "[DATE] 11:20" at bounding box center [218, 267] width 149 height 16
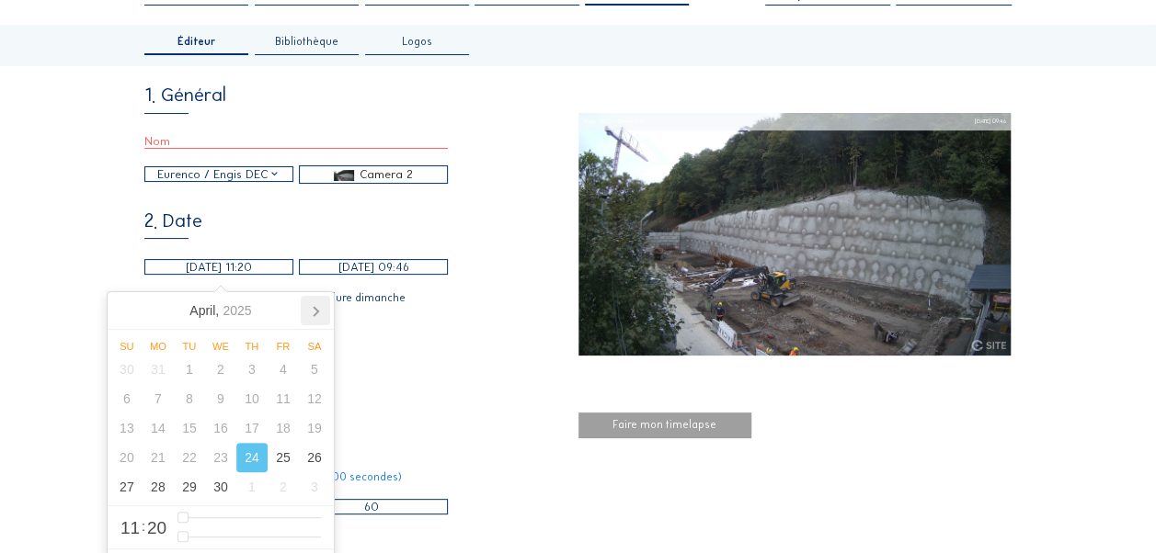
click at [309, 318] on icon at bounding box center [315, 310] width 29 height 29
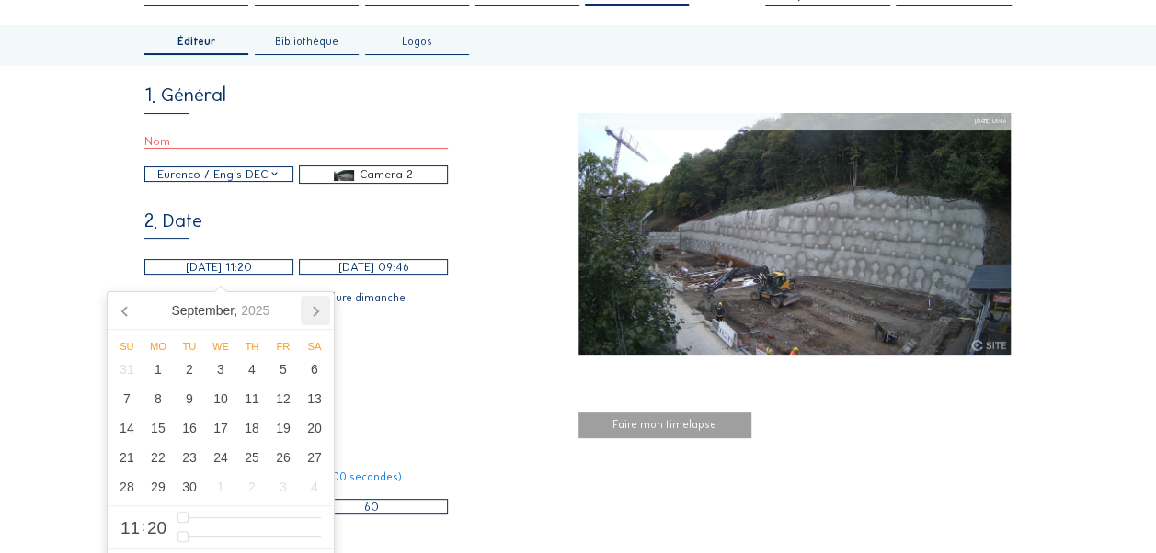
click at [309, 318] on icon at bounding box center [315, 310] width 29 height 29
click at [158, 404] on div "6" at bounding box center [157, 398] width 31 height 29
type input "[DATE] 11:20"
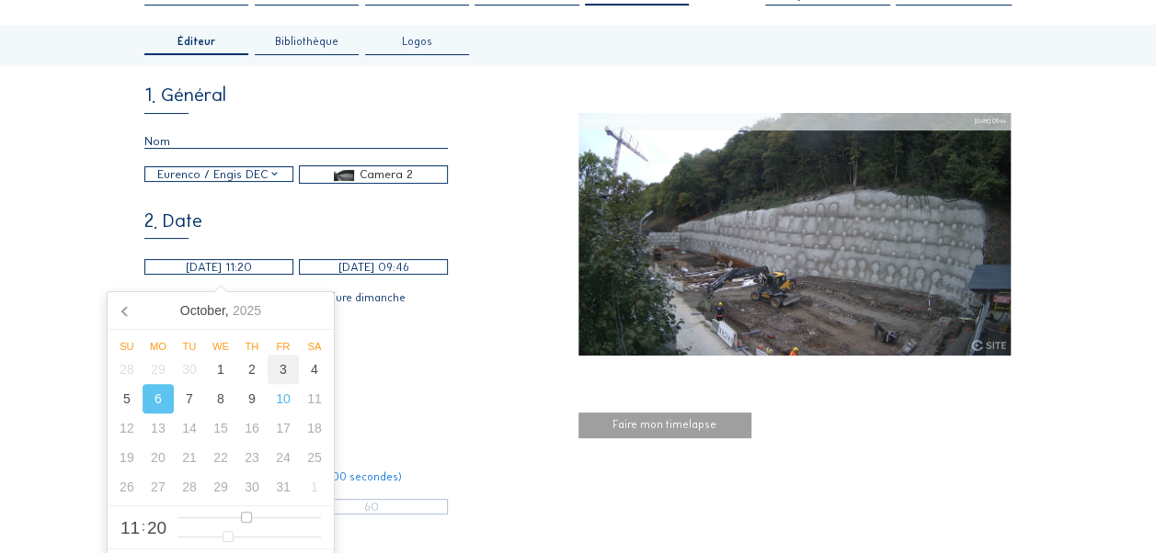
type input "0"
type input "[DATE] 10:20"
type input "10"
type input "[DATE] 09:20"
type input "9"
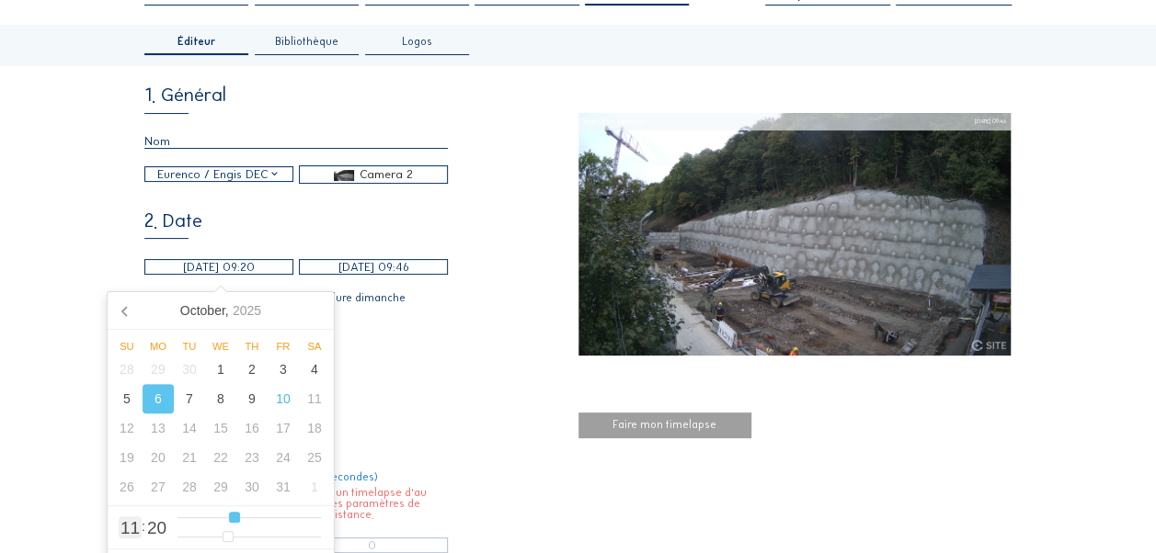
type input "[DATE] 08:20"
type input "8"
type input "[DATE] 07:20"
type input "7"
type input "[DATE] 06:20"
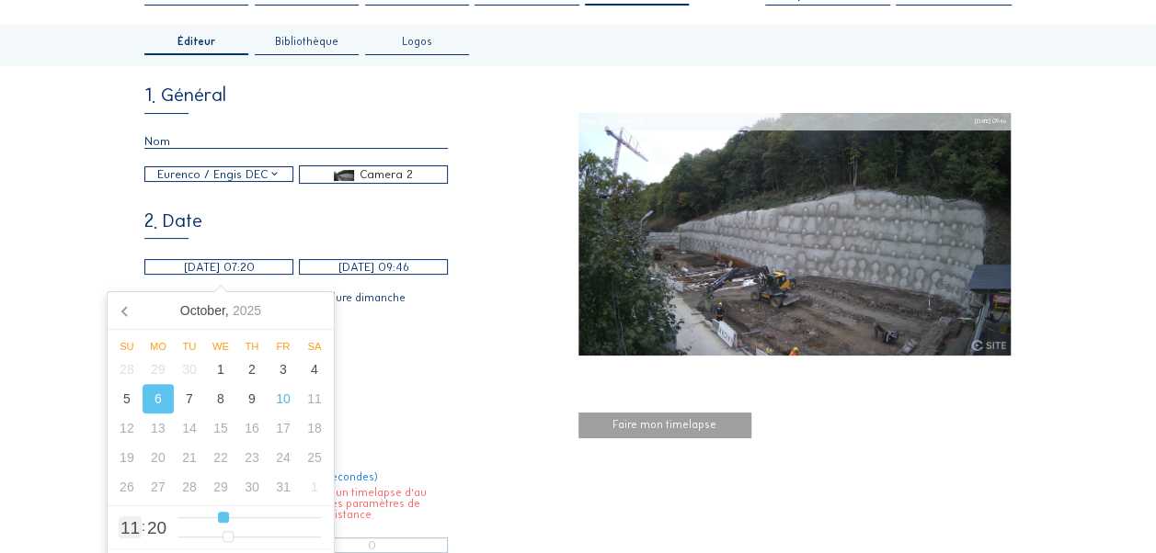
type input "6"
type input "[DATE] 05:20"
type input "5"
type input "[DATE] 06:20"
drag, startPoint x: 243, startPoint y: 517, endPoint x: 214, endPoint y: 520, distance: 28.7
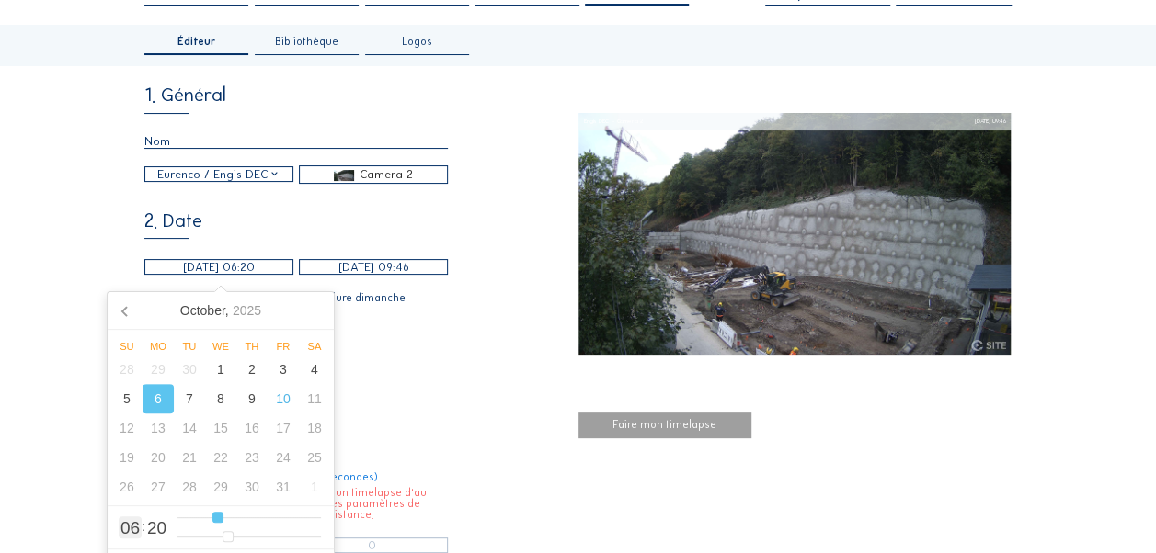
type input "6"
click at [214, 520] on input "range" at bounding box center [248, 518] width 143 height 16
type input "[DATE] 06:17"
type input "17"
type input "[DATE] 06:16"
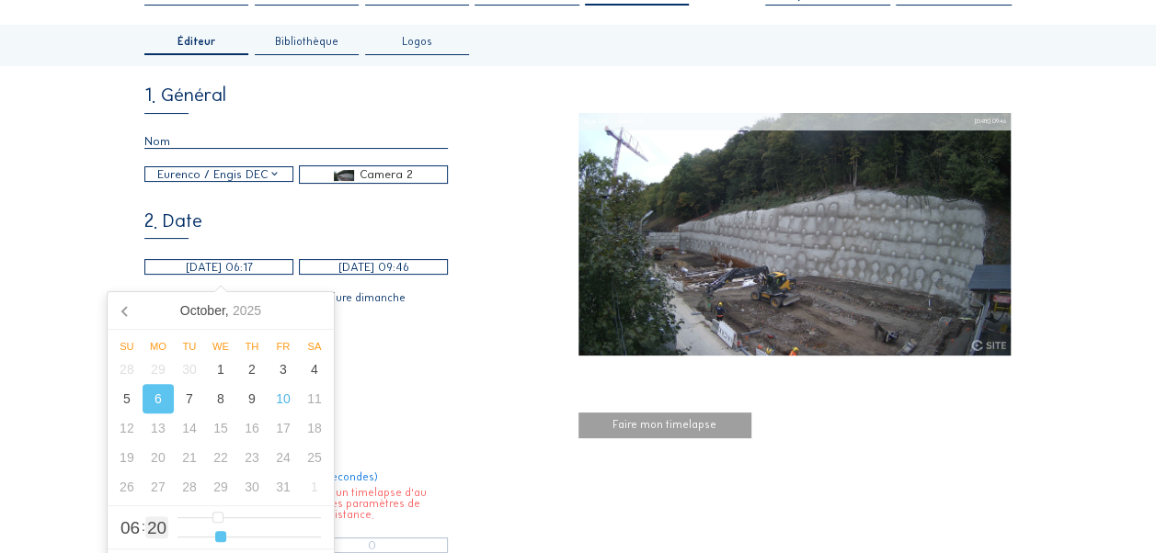
type input "16"
type input "[DATE] 06:13"
type input "13"
type input "[DATE] 06:12"
type input "12"
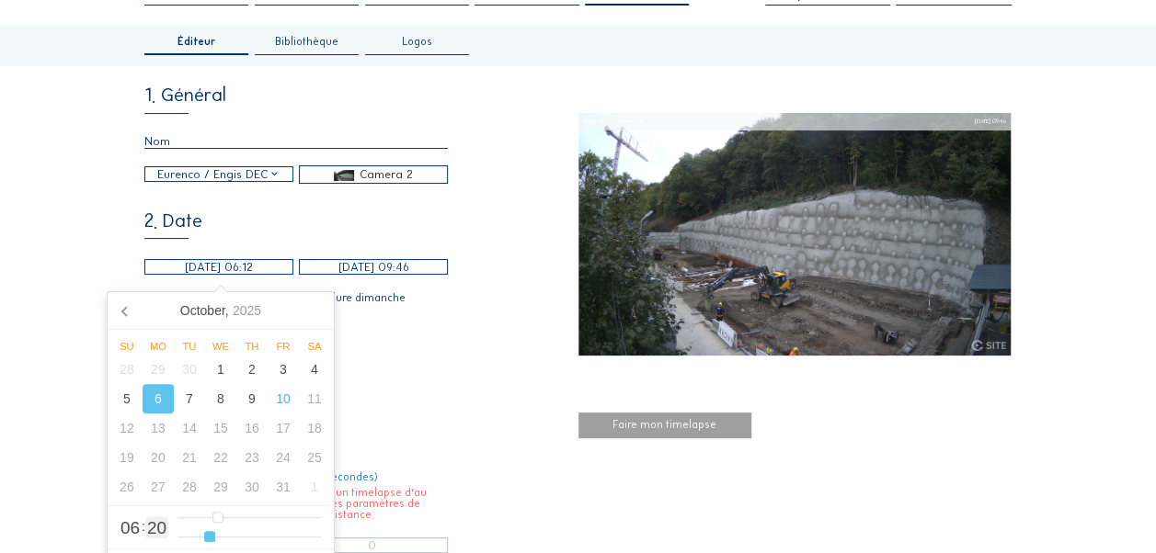
type input "[DATE] 06:11"
type input "11"
type input "[DATE] 06:10"
type input "10"
type input "[DATE] 06:09"
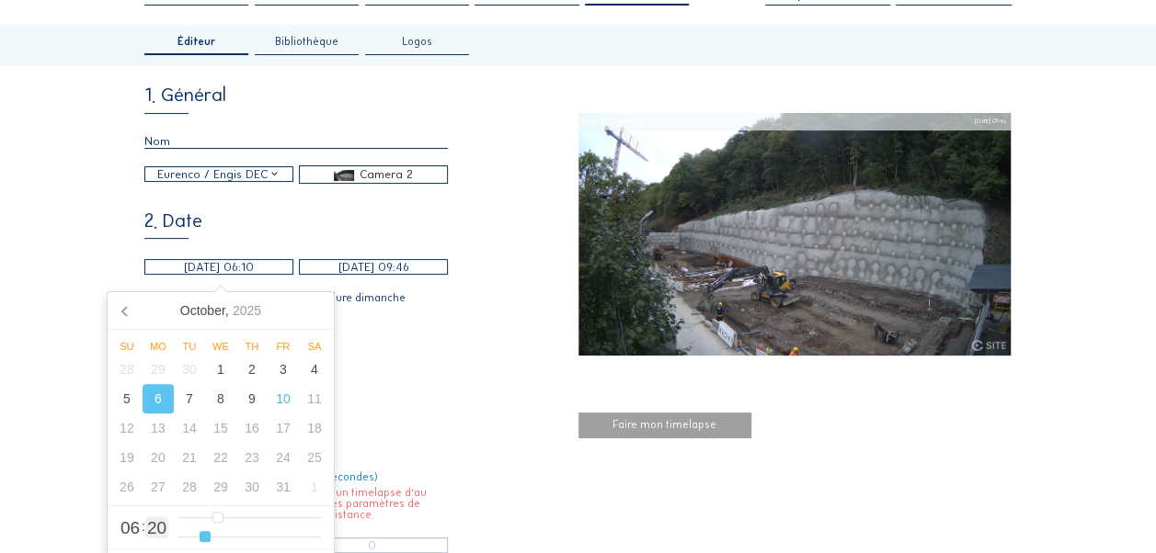
type input "9"
type input "[DATE] 06:08"
type input "8"
type input "[DATE] 06:07"
type input "7"
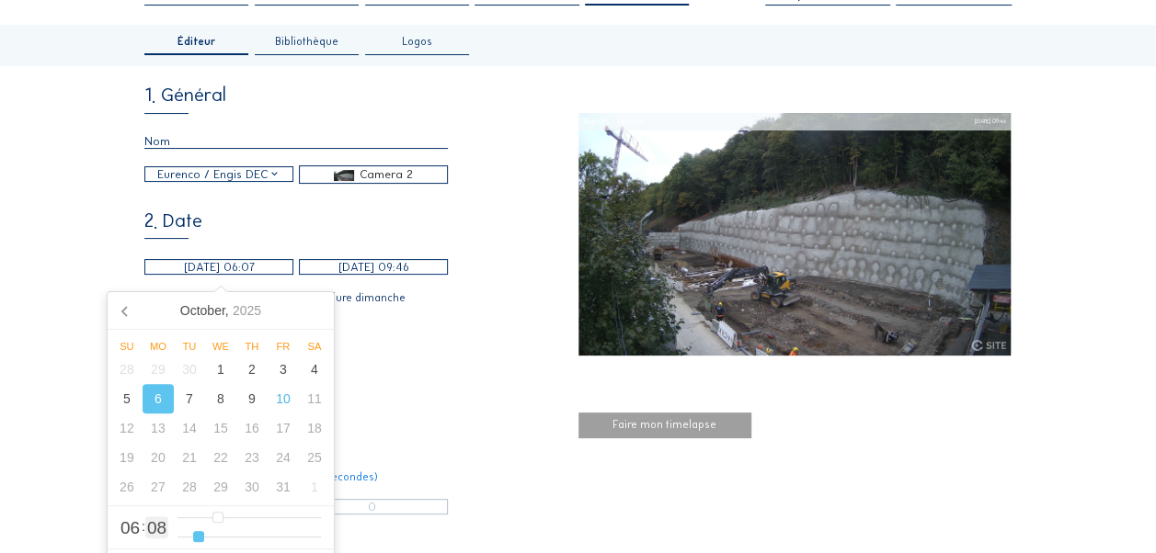
type input "[DATE] 06:06"
type input "6"
type input "[DATE] 06:05"
type input "5"
type input "[DATE] 06:04"
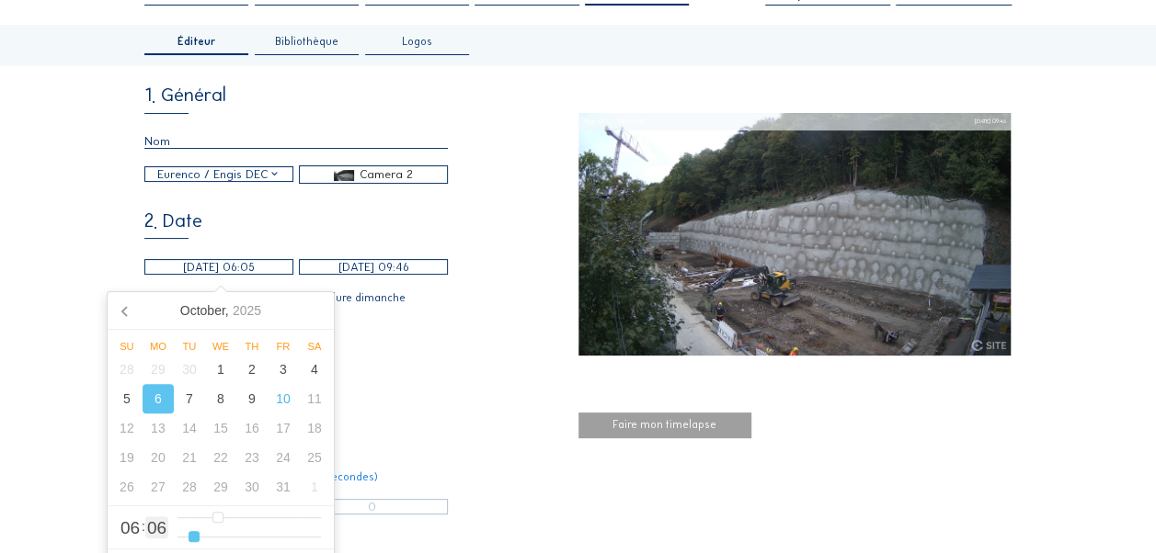
type input "4"
type input "[DATE] 06:03"
type input "3"
type input "[DATE] 06:02"
type input "2"
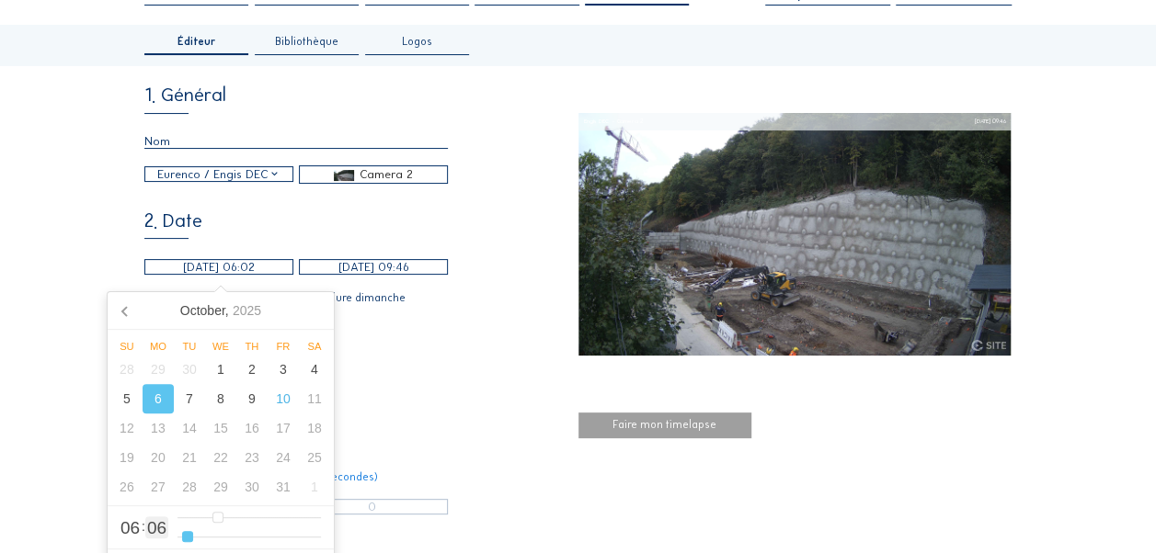
type input "[DATE] 06:00"
drag, startPoint x: 226, startPoint y: 535, endPoint x: 175, endPoint y: 539, distance: 51.6
type input "0"
click at [177, 539] on input "range" at bounding box center [248, 538] width 143 height 16
click at [438, 370] on div "3. Plage horaire Lumière du jour automatique 06:00 Depuis 18:00 Jusqu'à" at bounding box center [360, 364] width 433 height 63
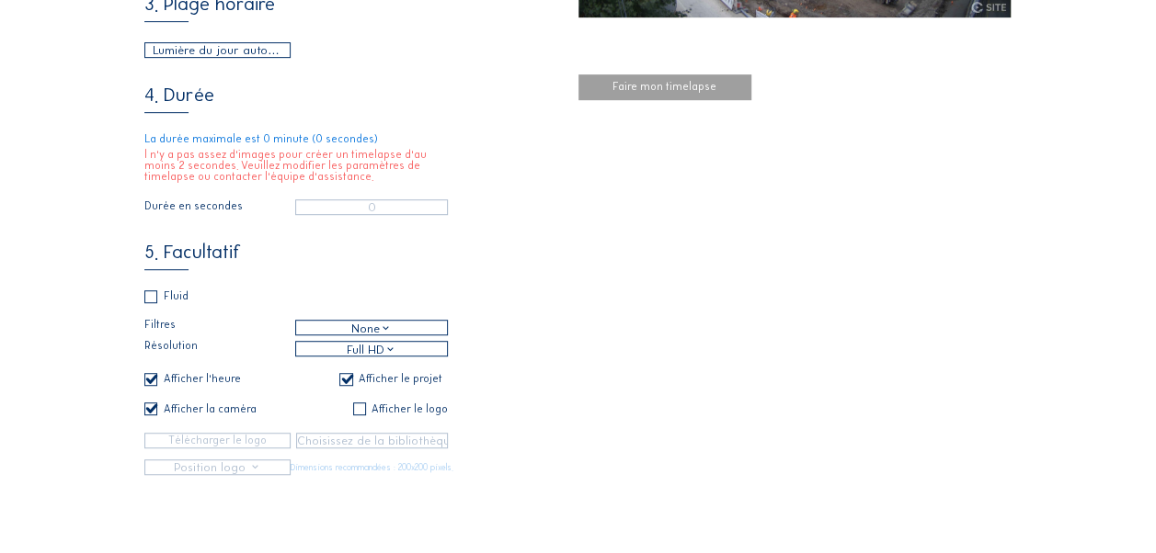
scroll to position [460, 0]
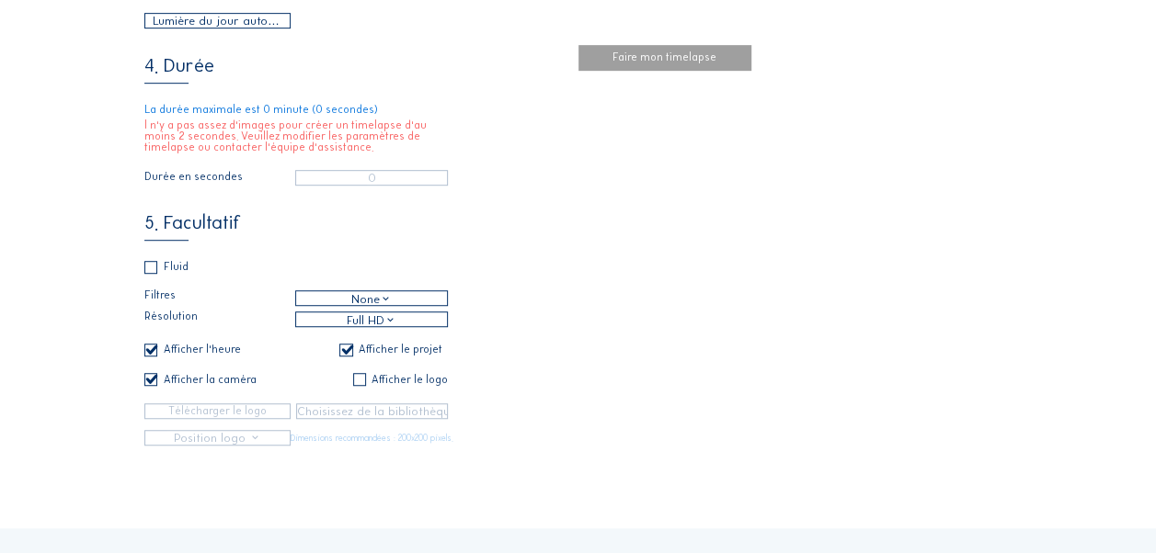
click at [368, 307] on div "None" at bounding box center [371, 298] width 40 height 17
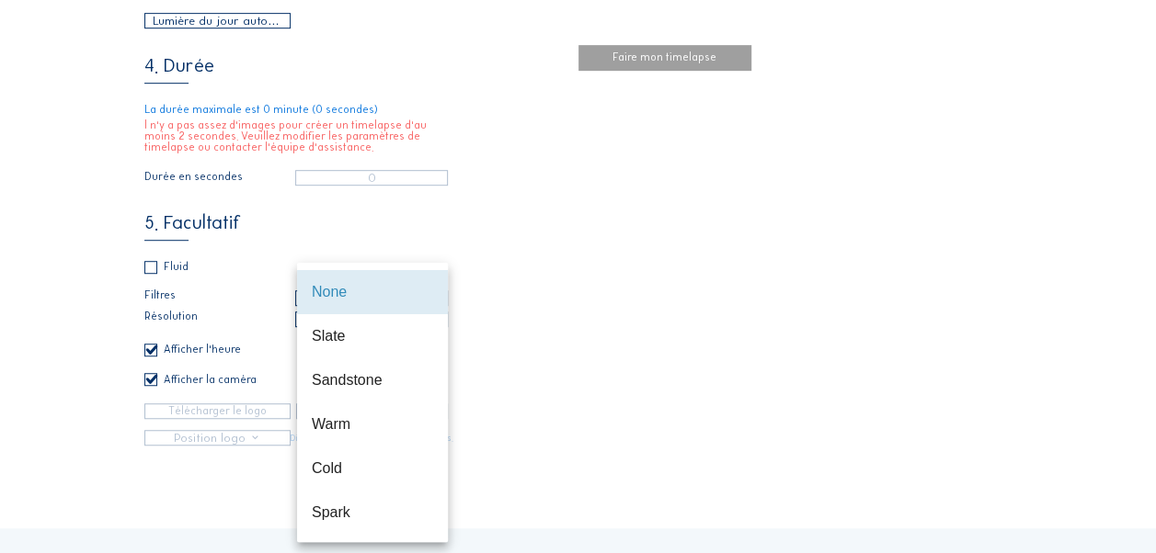
click at [372, 283] on div "None" at bounding box center [372, 291] width 121 height 17
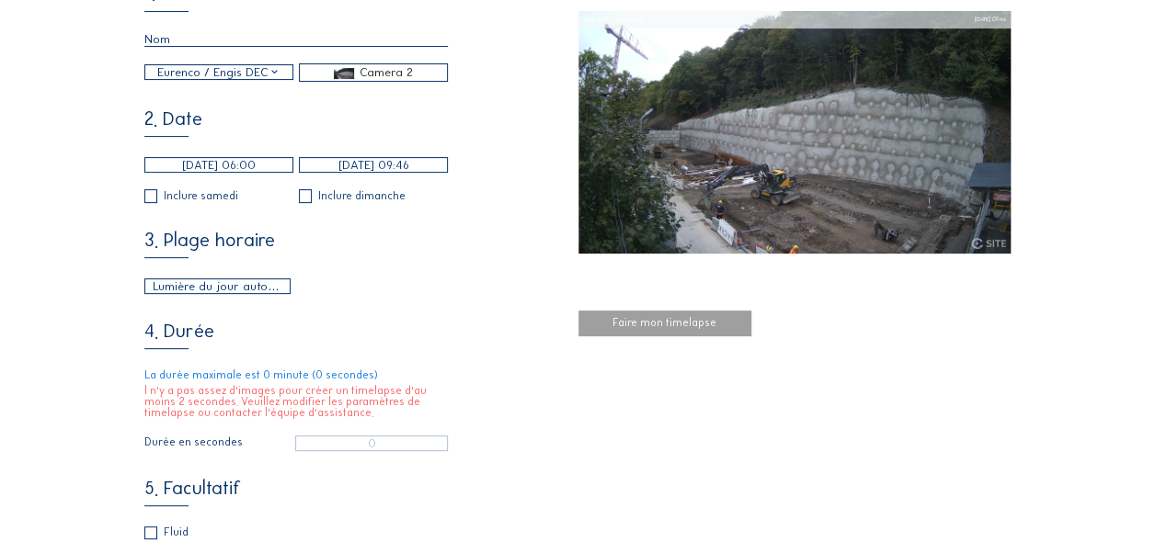
scroll to position [0, 0]
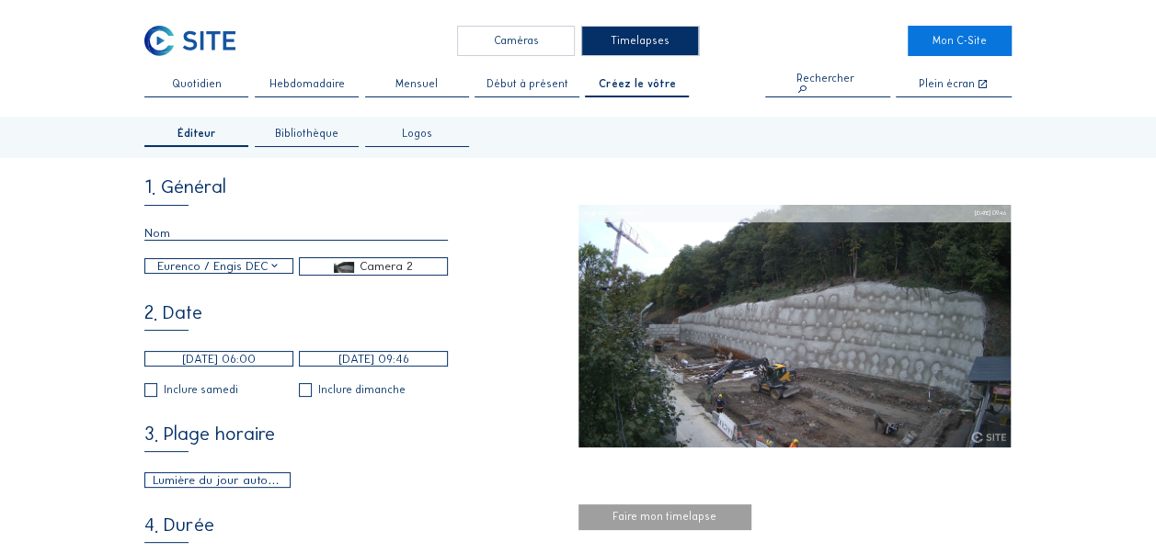
click at [376, 275] on div "Camera 2" at bounding box center [385, 266] width 53 height 17
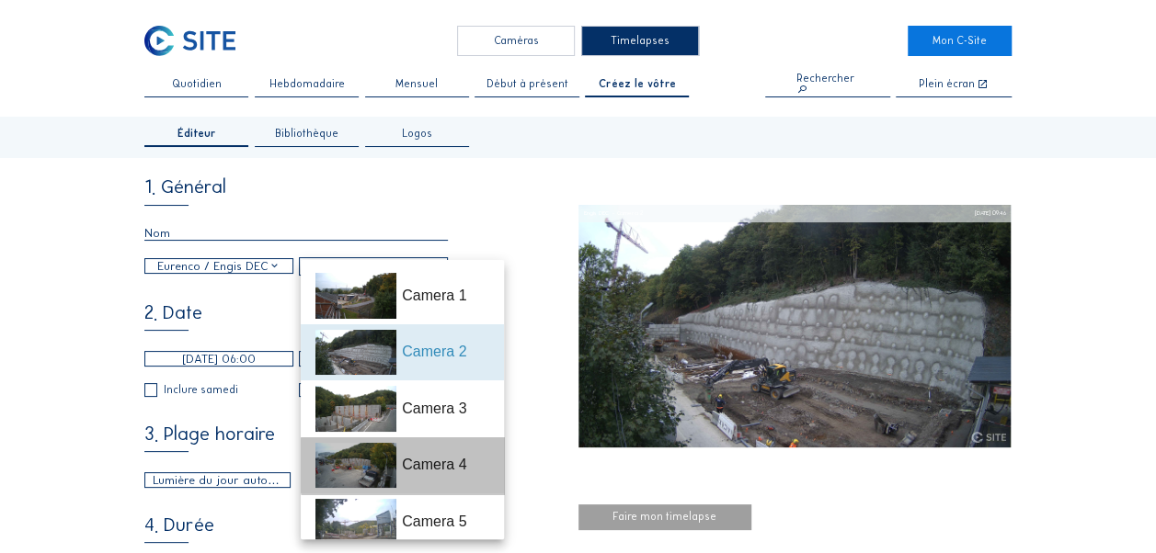
click at [449, 464] on div "Camera 4" at bounding box center [445, 465] width 86 height 22
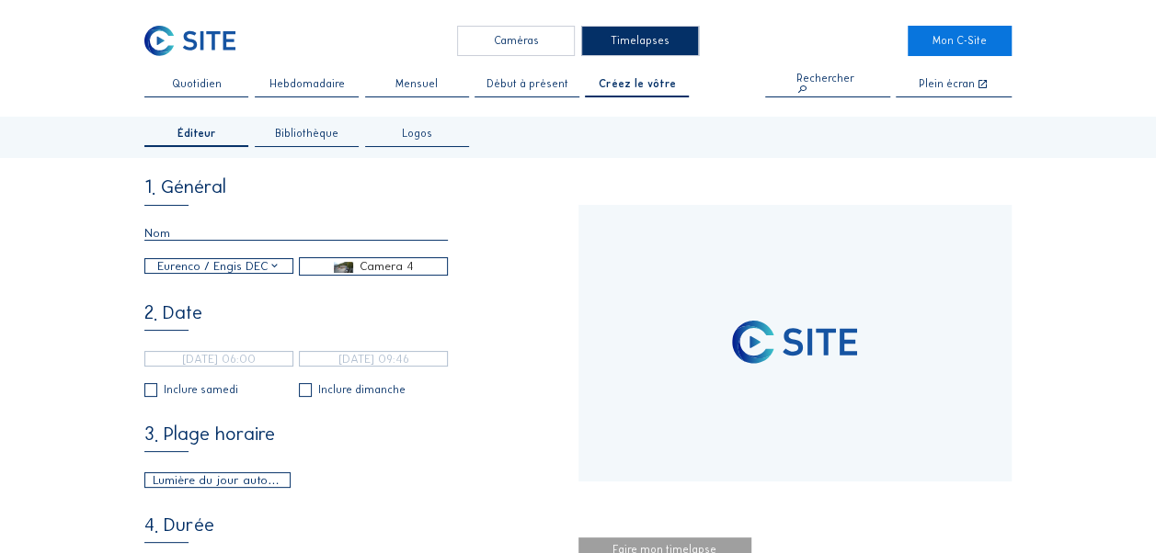
type input "[DATE] 09:51"
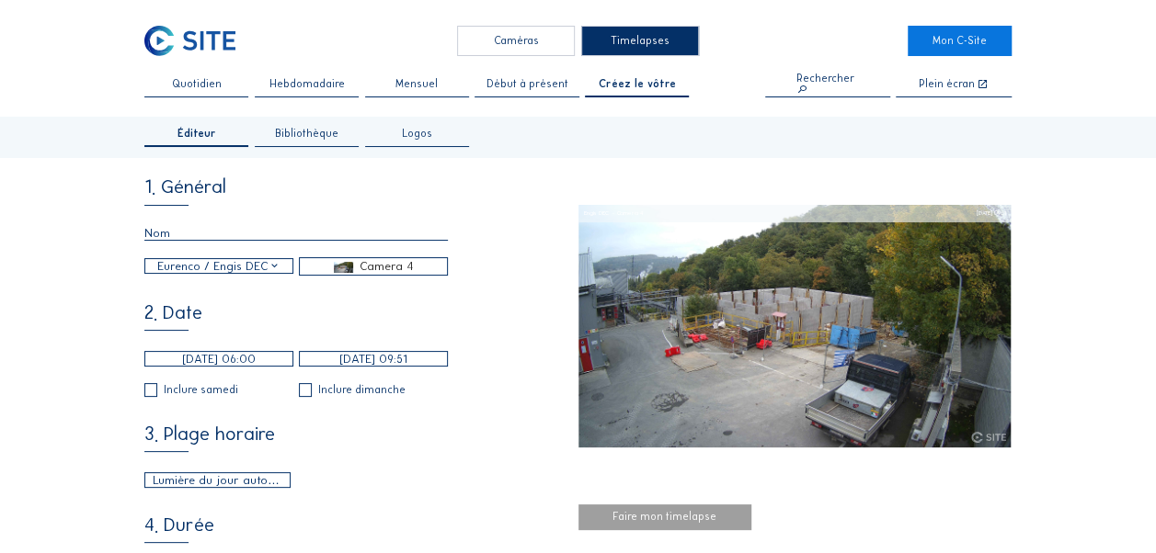
scroll to position [184, 0]
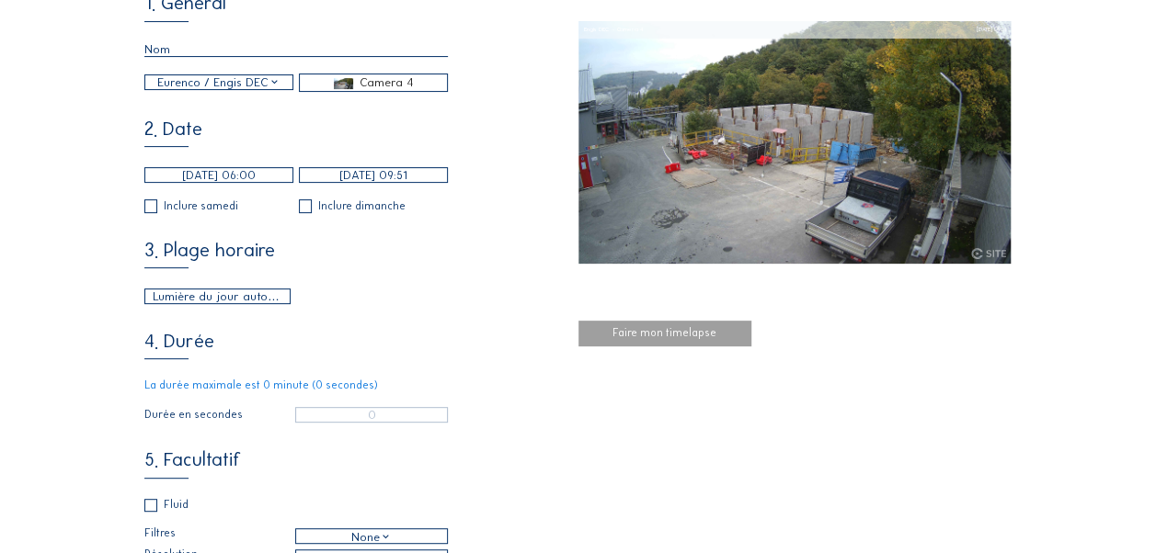
type input "21"
click at [370, 91] on div "Camera 4" at bounding box center [386, 82] width 54 height 17
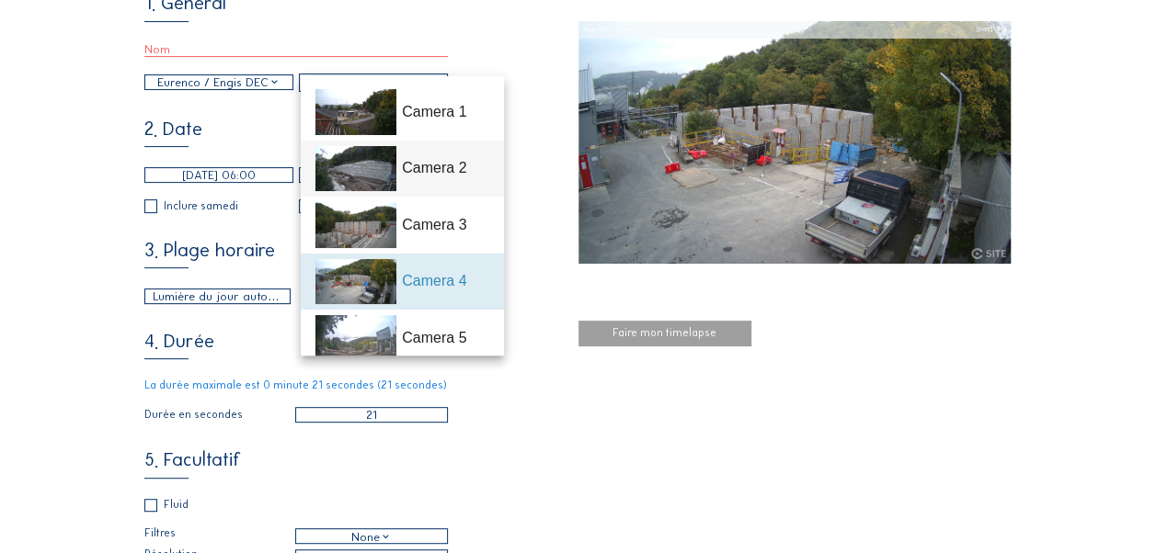
click at [436, 161] on div "Camera 2" at bounding box center [445, 168] width 86 height 22
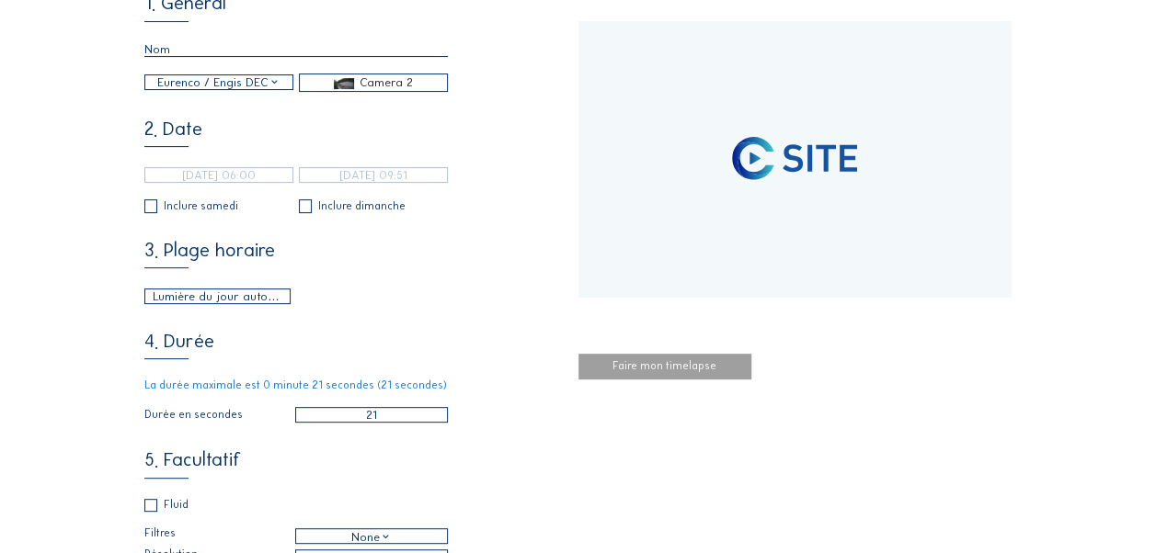
type input "[DATE] 11:20"
type input "[DATE] 09:46"
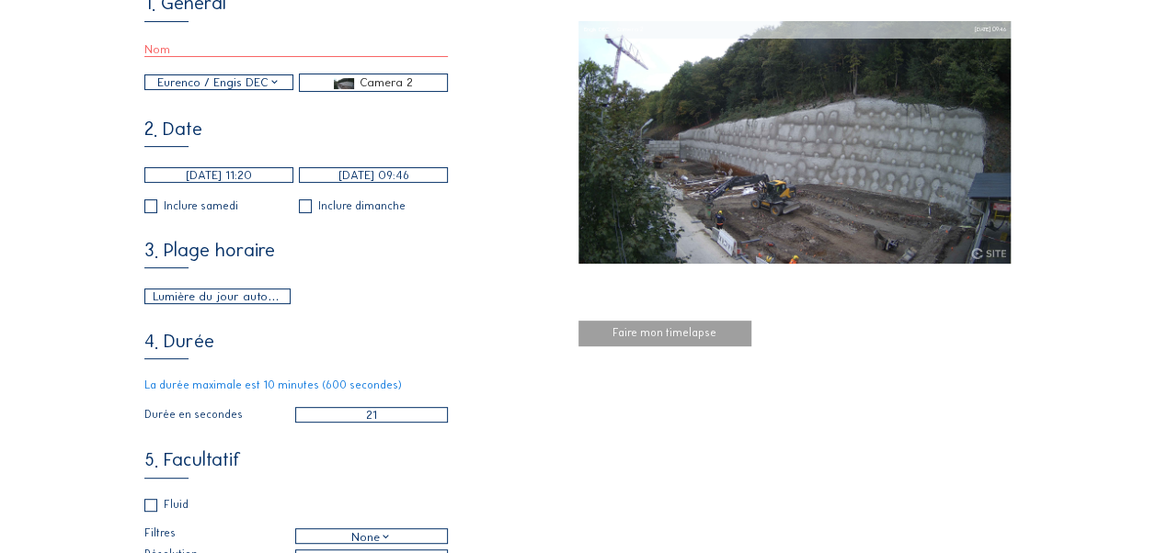
click at [230, 46] on input "text" at bounding box center [295, 49] width 303 height 15
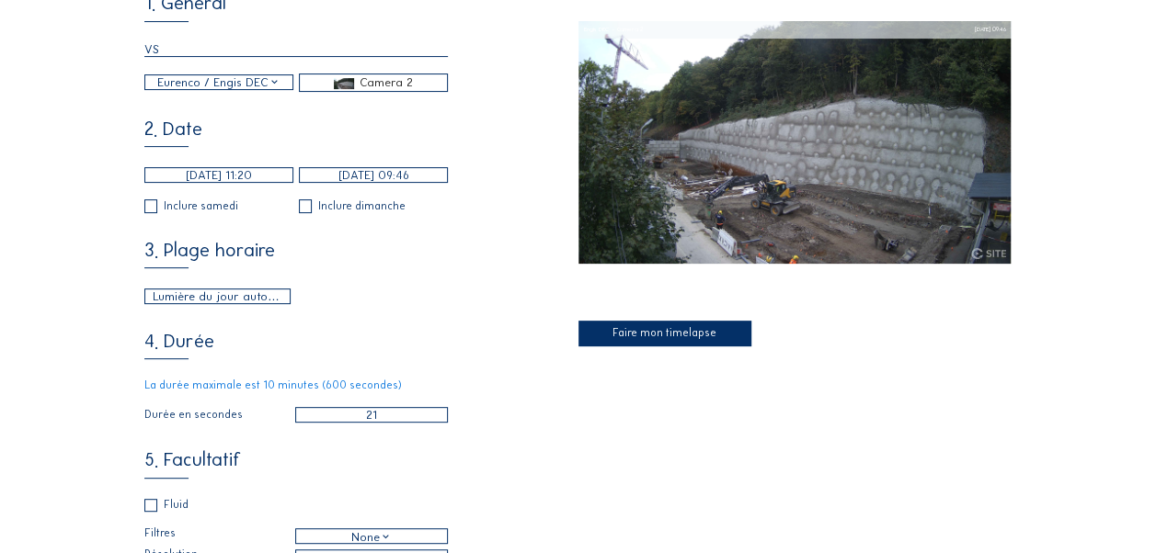
type input "VS"
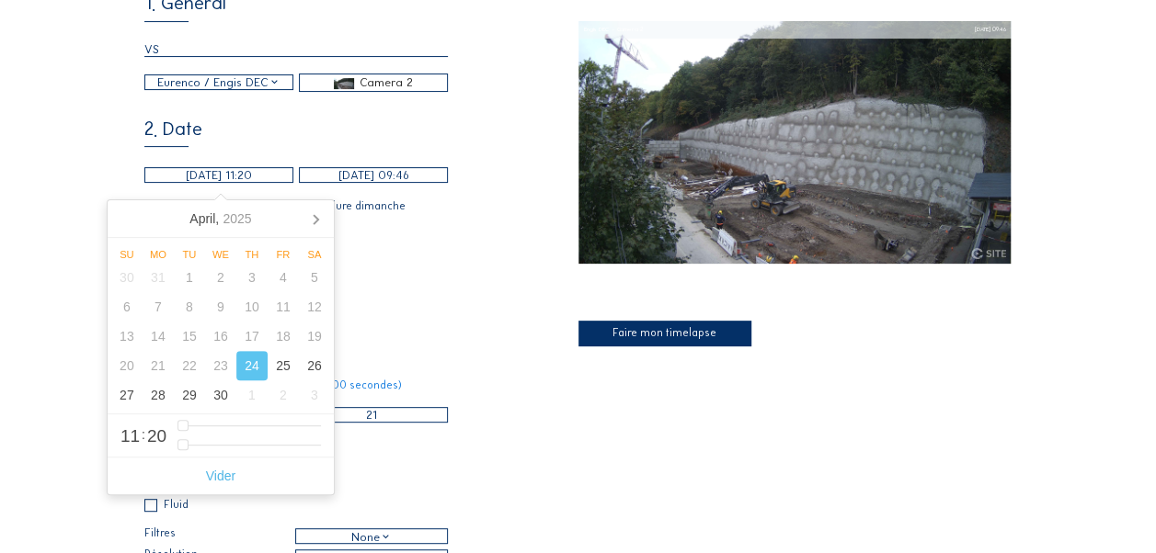
click at [239, 182] on input "[DATE] 11:20" at bounding box center [218, 175] width 149 height 16
click at [313, 226] on icon at bounding box center [315, 218] width 29 height 29
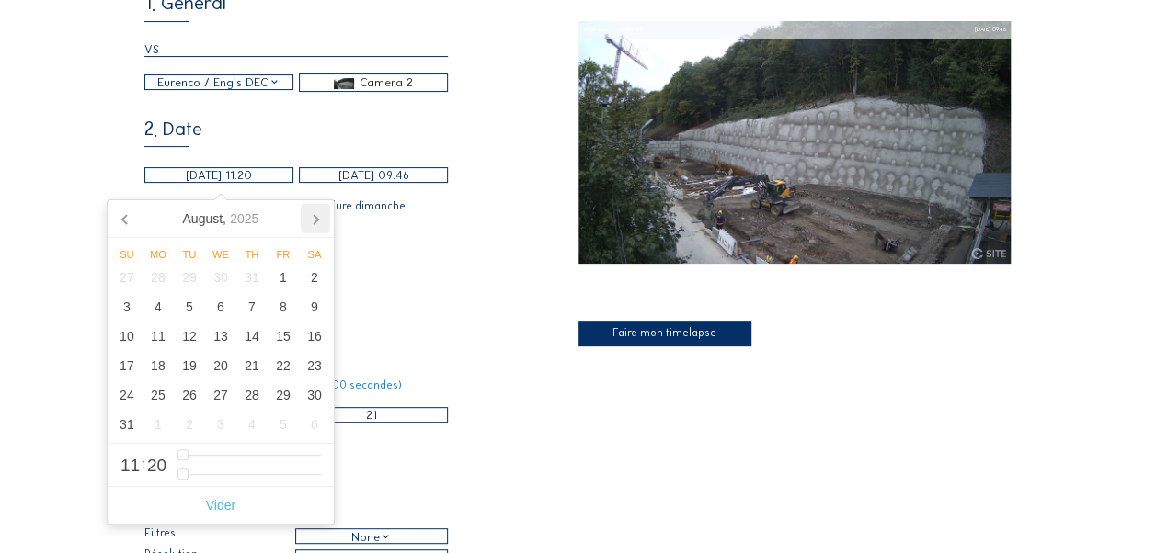
click at [313, 226] on icon at bounding box center [315, 218] width 29 height 29
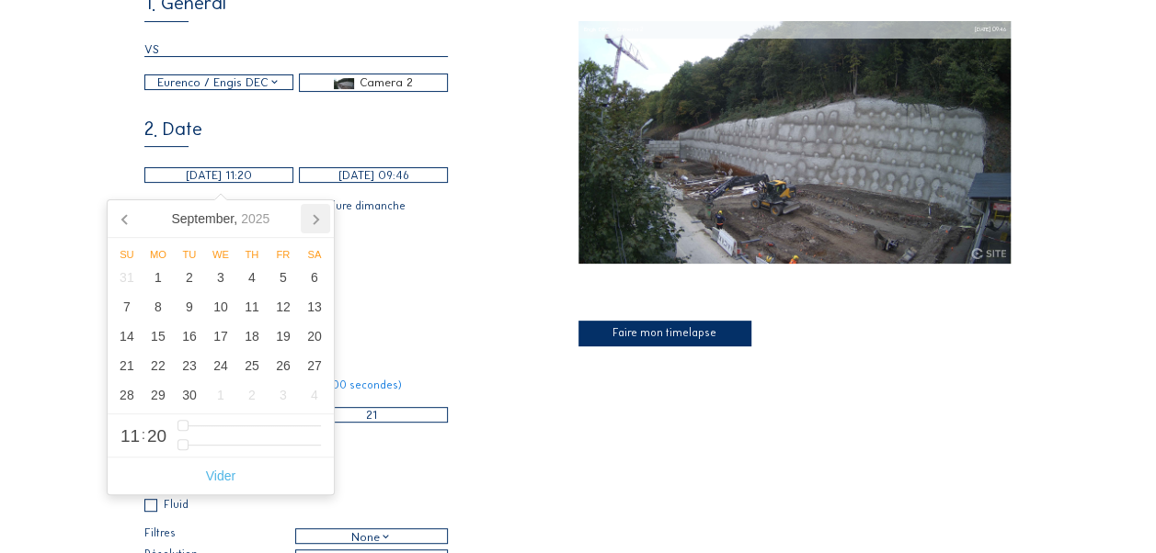
click at [313, 226] on icon at bounding box center [315, 218] width 29 height 29
click at [313, 226] on nav "[DATE]" at bounding box center [221, 219] width 226 height 38
click at [165, 301] on div "6" at bounding box center [157, 306] width 31 height 29
type input "[DATE] 11:20"
type input "0"
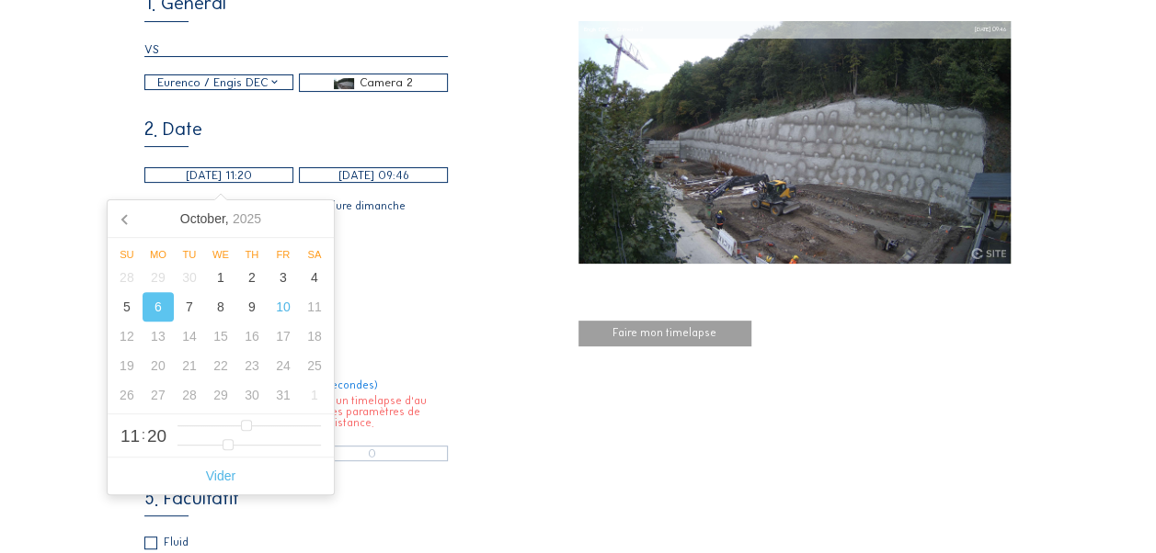
click at [427, 304] on div "Lumière du jour automatique 06:00 Depuis 18:00 Jusqu'à" at bounding box center [295, 297] width 303 height 16
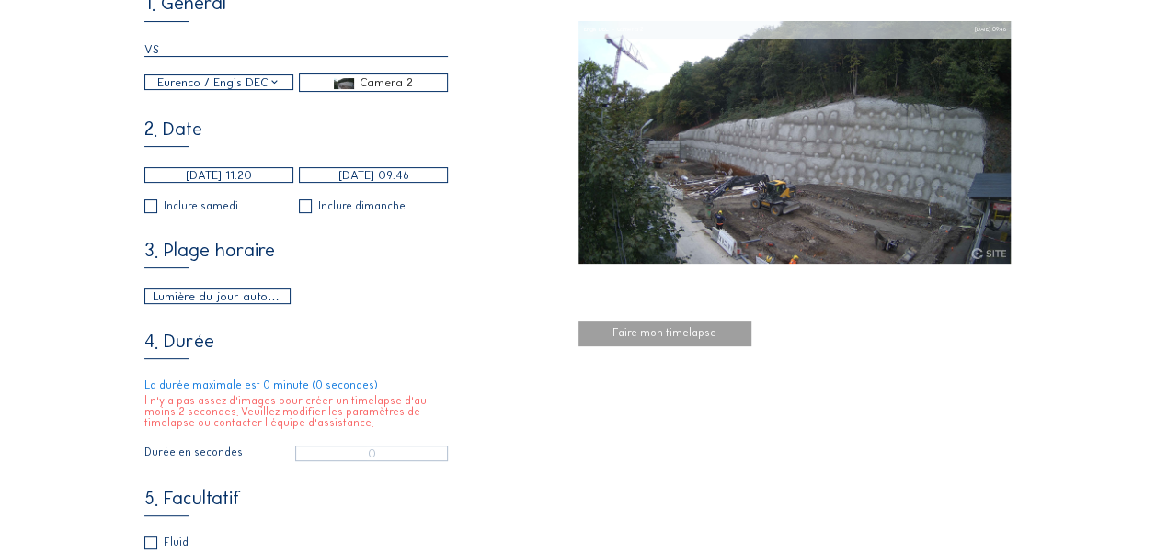
click at [395, 177] on input "[DATE] 09:46" at bounding box center [373, 175] width 149 height 16
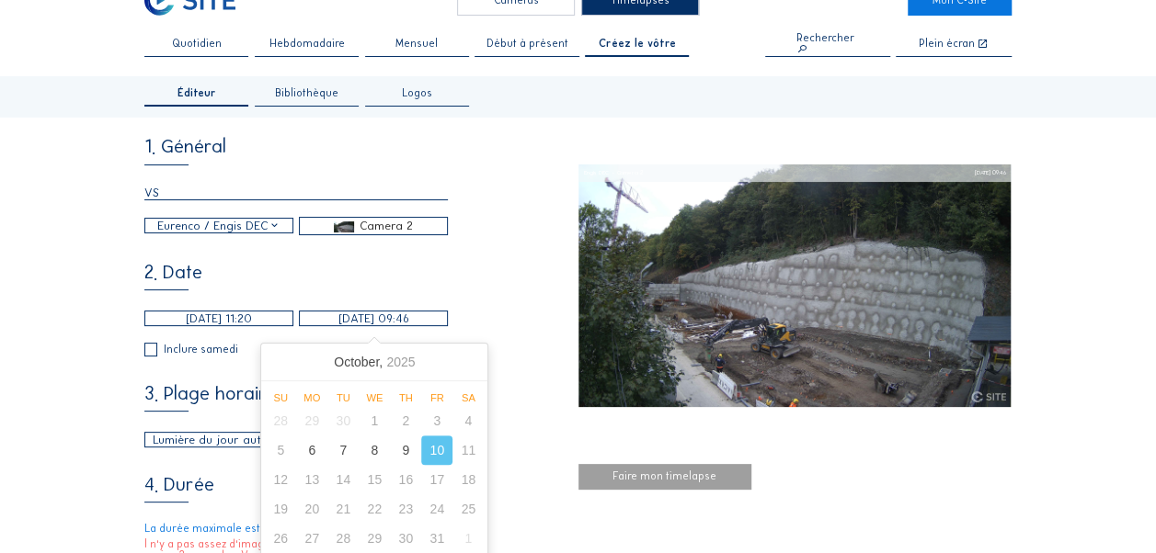
scroll to position [0, 0]
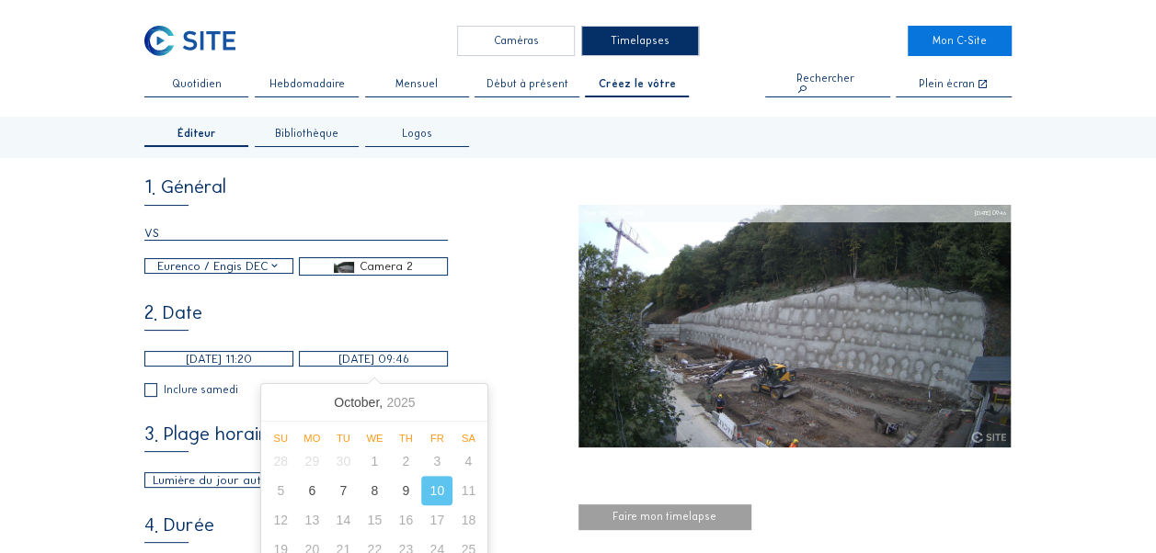
click at [189, 79] on span "Quotidien" at bounding box center [197, 84] width 50 height 11
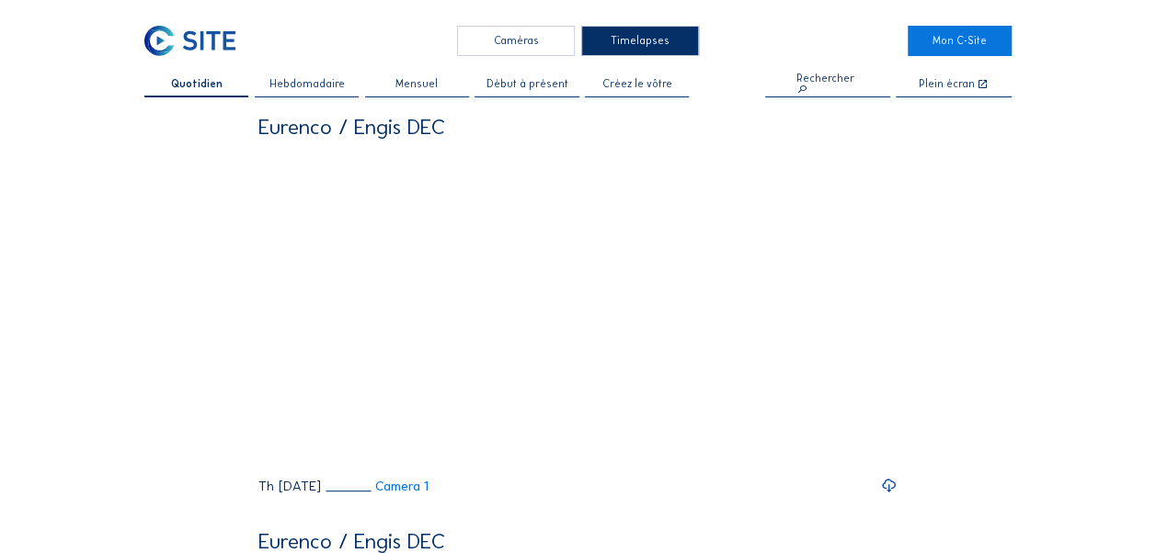
click at [525, 39] on div "Caméras" at bounding box center [516, 41] width 118 height 30
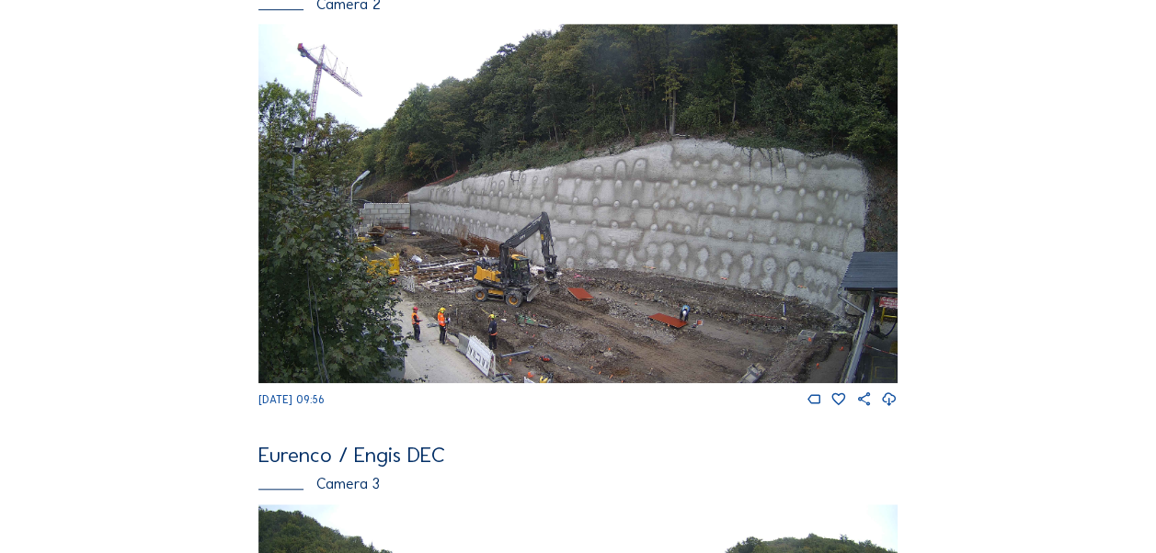
scroll to position [654, 0]
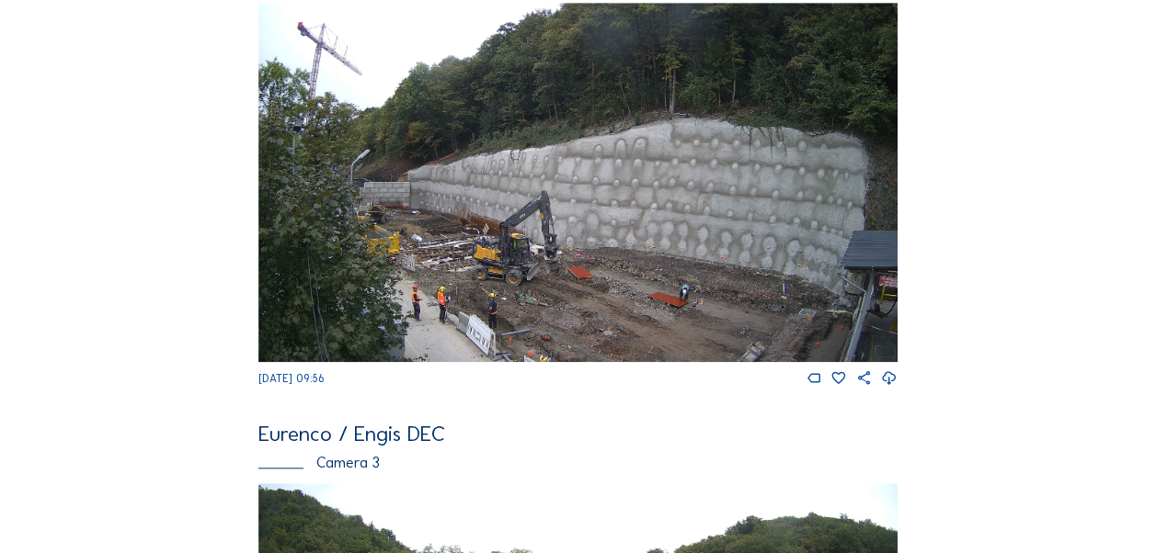
click at [573, 290] on img at bounding box center [577, 182] width 639 height 359
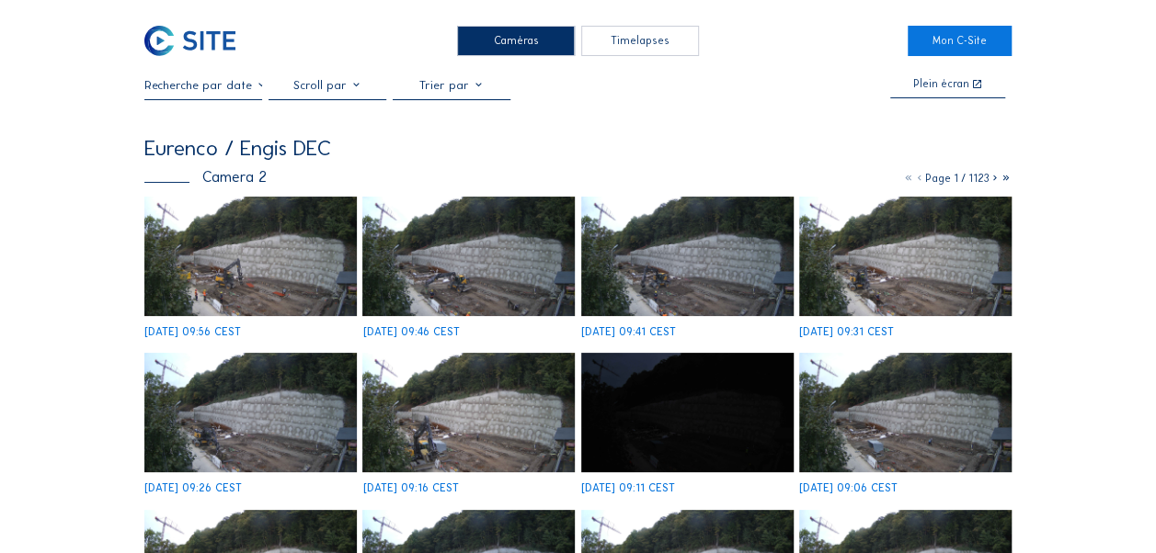
click at [239, 273] on img at bounding box center [250, 257] width 212 height 120
